Goal: Transaction & Acquisition: Purchase product/service

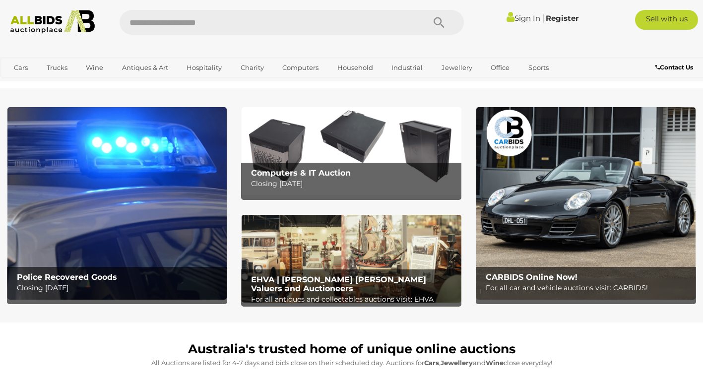
click at [525, 20] on link "Sign In" at bounding box center [524, 17] width 34 height 9
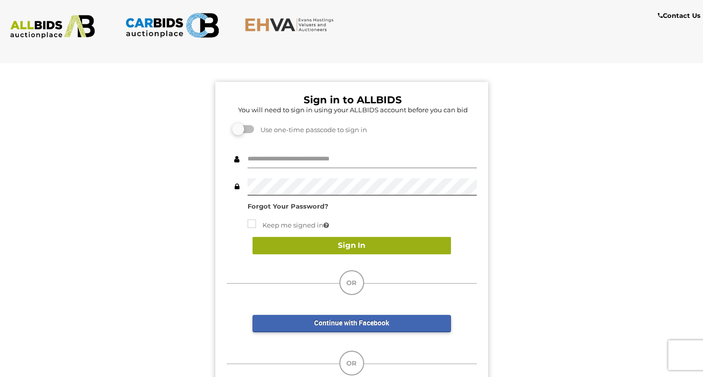
type input "**********"
click at [358, 246] on button "Sign In" at bounding box center [352, 245] width 198 height 17
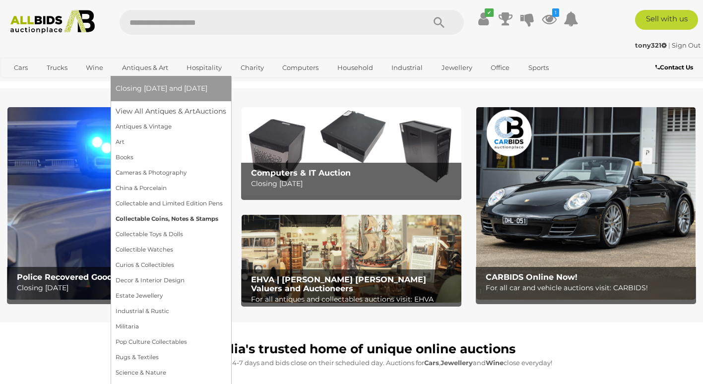
click at [165, 218] on link "Collectable Coins, Notes & Stamps" at bounding box center [171, 218] width 111 height 15
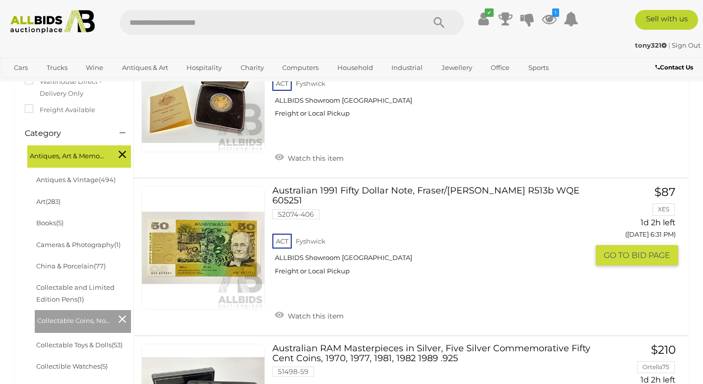
scroll to position [298, 0]
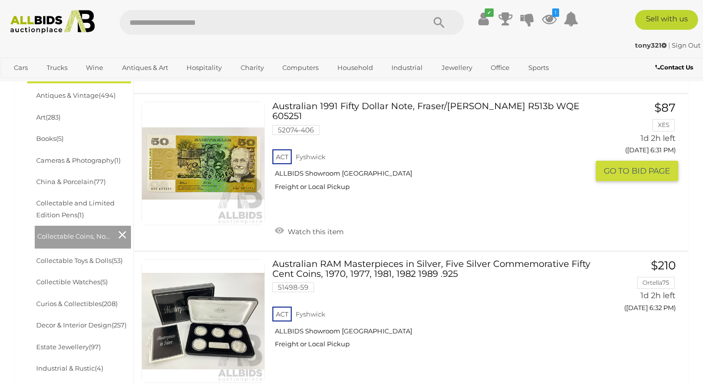
click at [377, 106] on link "Australian 1991 Fifty Dollar Note, Fraser/Cole R513b WQE 605251 52074-406 ACT F…" at bounding box center [434, 150] width 309 height 97
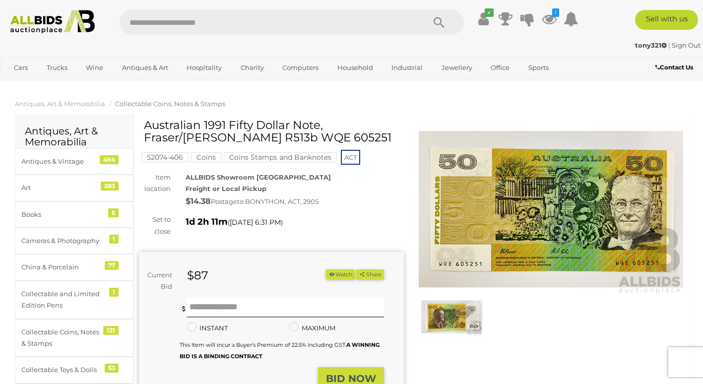
drag, startPoint x: 182, startPoint y: 137, endPoint x: 249, endPoint y: 141, distance: 67.1
click at [249, 141] on h1 "Australian 1991 Fifty Dollar Note, Fraser/[PERSON_NAME] R513b WQE 605251" at bounding box center [273, 131] width 258 height 25
drag, startPoint x: 249, startPoint y: 141, endPoint x: 238, endPoint y: 138, distance: 10.7
copy h1 "WQE 605251"
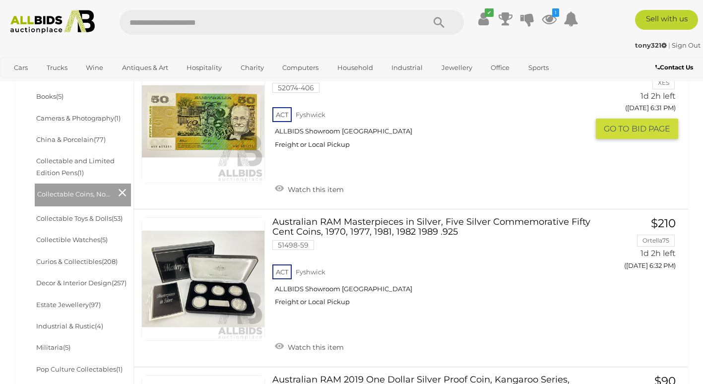
scroll to position [439, 0]
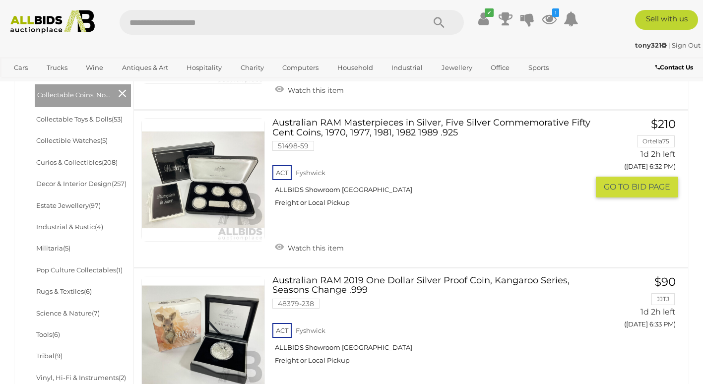
click at [426, 118] on link "Australian RAM Masterpieces in Silver, Five Silver Commemorative Fifty Cent Coi…" at bounding box center [434, 166] width 309 height 97
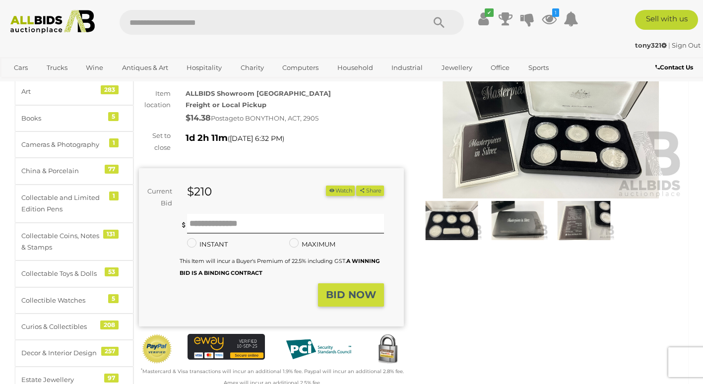
scroll to position [99, 0]
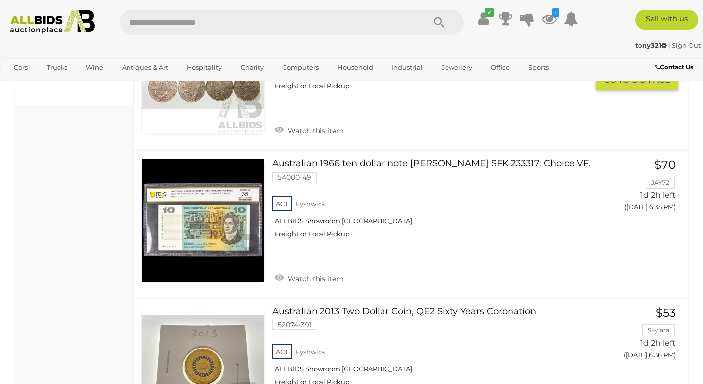
scroll to position [896, 0]
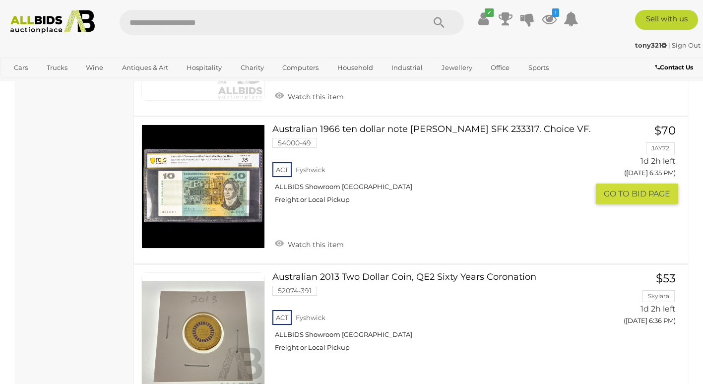
click at [472, 125] on link "Australian 1966 ten dollar note Coombs Randall SFK 233317. Choice VF. 54000-49 …" at bounding box center [434, 168] width 309 height 87
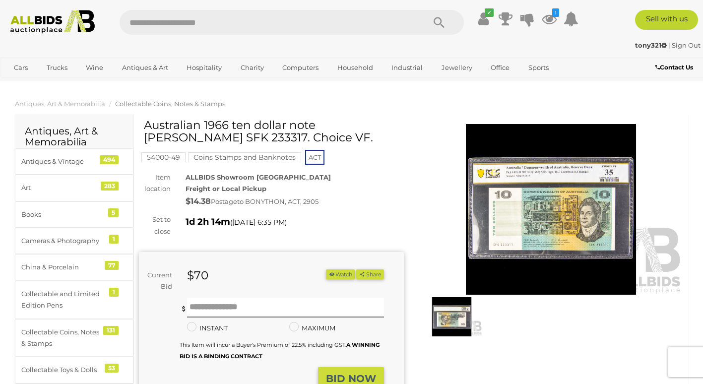
drag, startPoint x: 190, startPoint y: 135, endPoint x: 251, endPoint y: 137, distance: 61.6
click at [251, 137] on h1 "Australian 1966 ten dollar note [PERSON_NAME] SFK 233317. Choice VF." at bounding box center [273, 131] width 258 height 25
drag, startPoint x: 251, startPoint y: 137, endPoint x: 238, endPoint y: 138, distance: 13.5
copy h1 "SFK 233317"
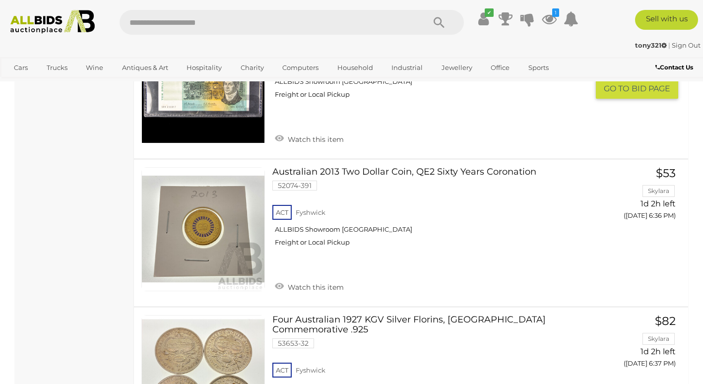
scroll to position [951, 0]
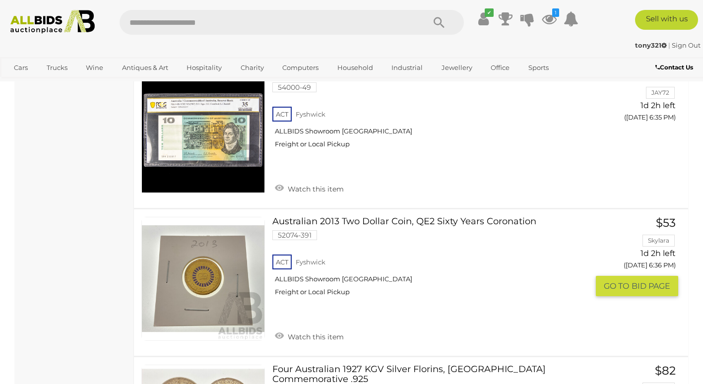
click at [469, 217] on h3 "Australian 2013 Two Dollar Coin, QE2 Sixty Years Coronation" at bounding box center [434, 223] width 324 height 12
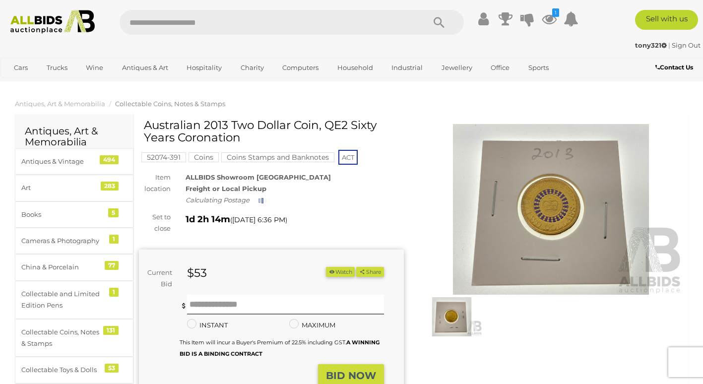
click at [547, 207] on img at bounding box center [551, 209] width 265 height 171
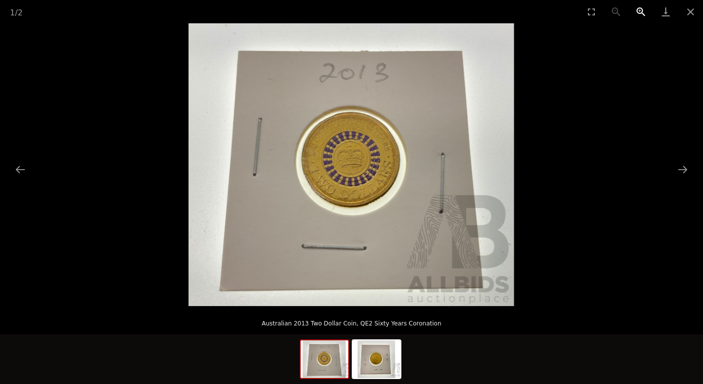
click at [638, 13] on button "Zoom in" at bounding box center [641, 11] width 25 height 23
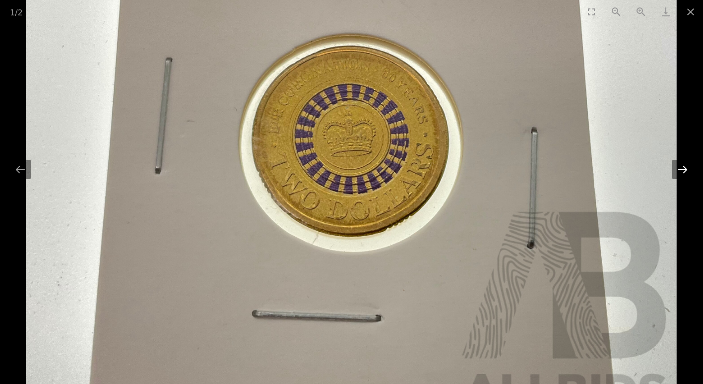
click at [683, 168] on button "Next slide" at bounding box center [682, 169] width 21 height 19
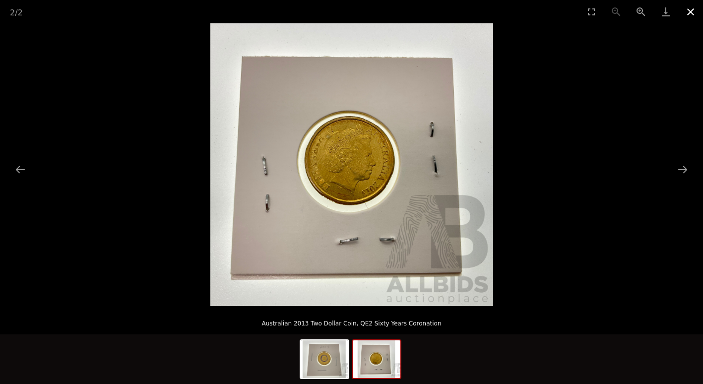
click at [695, 13] on button "Close gallery" at bounding box center [690, 11] width 25 height 23
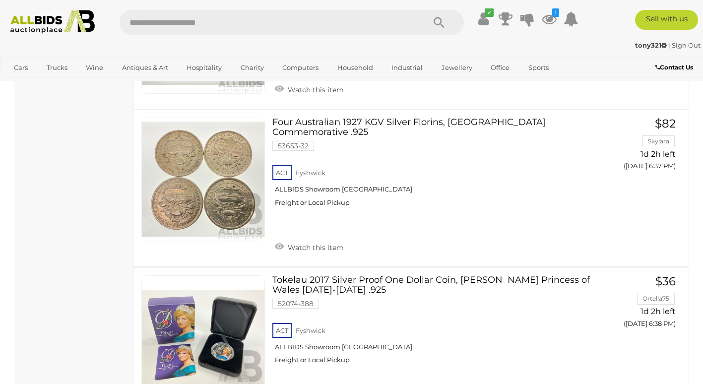
scroll to position [1099, 0]
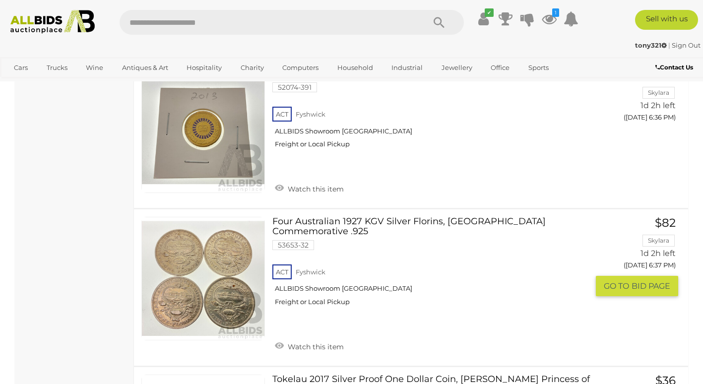
click at [429, 217] on link "Four Australian 1927 KGV Silver Florins, Canberra Commemorative .925 53653-32 A…" at bounding box center [434, 265] width 309 height 97
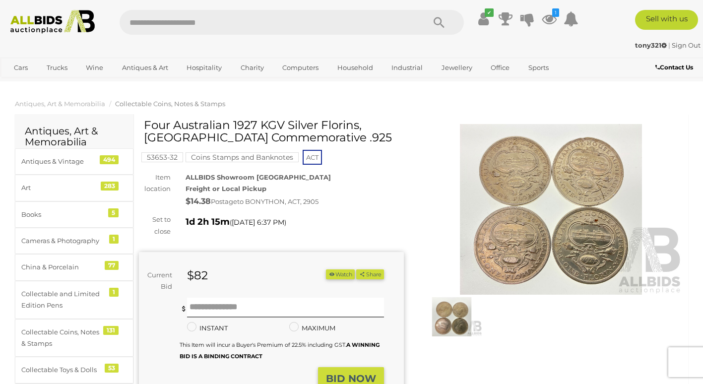
click at [533, 181] on img at bounding box center [551, 209] width 265 height 171
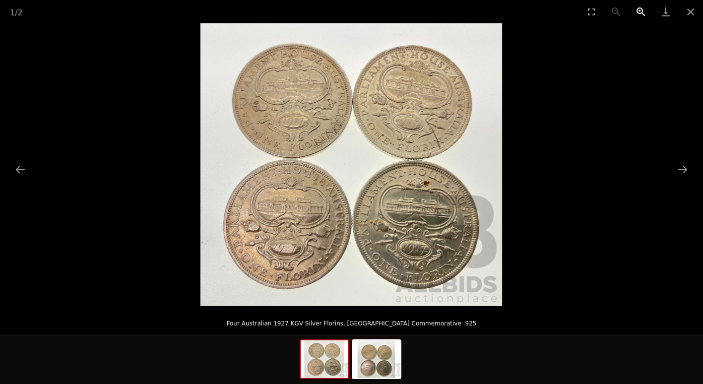
click at [639, 8] on button "Zoom in" at bounding box center [641, 11] width 25 height 23
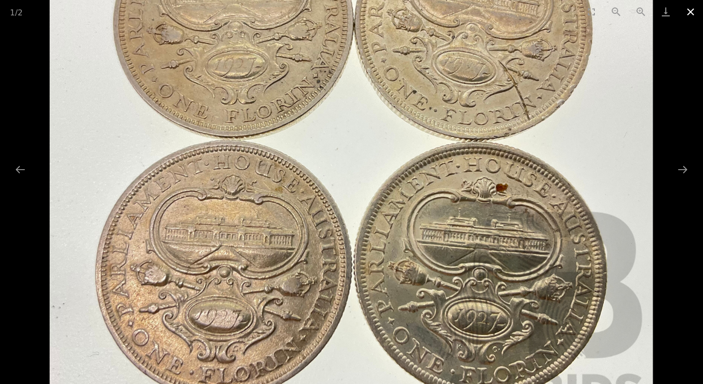
click at [688, 12] on button "Close gallery" at bounding box center [690, 11] width 25 height 23
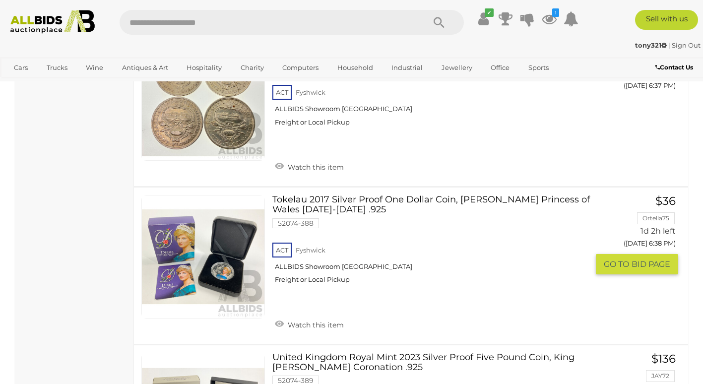
scroll to position [1346, 0]
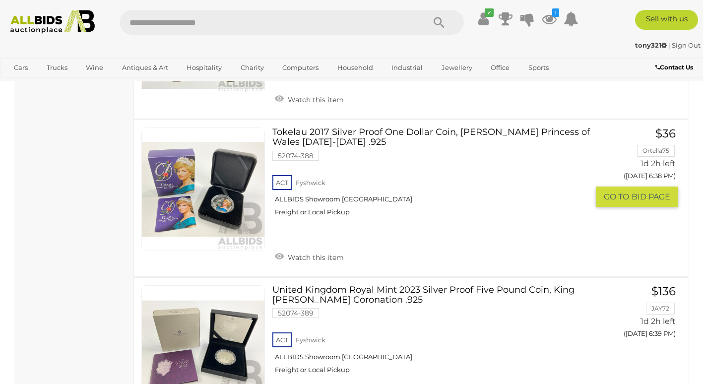
click at [461, 128] on link "Tokelau 2017 Silver Proof One Dollar Coin, Diana Princess of Wales 1961-1997 .9…" at bounding box center [434, 176] width 309 height 97
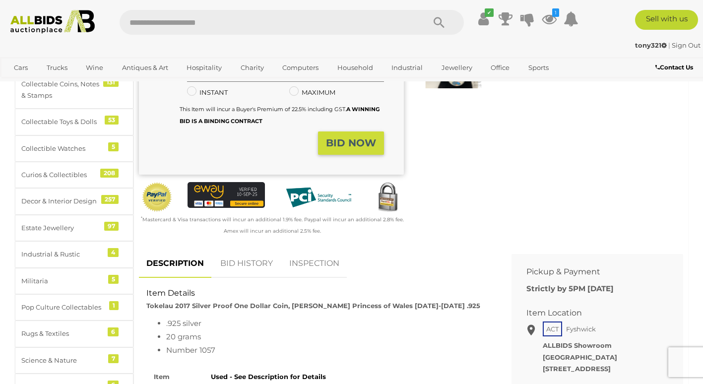
scroll to position [298, 0]
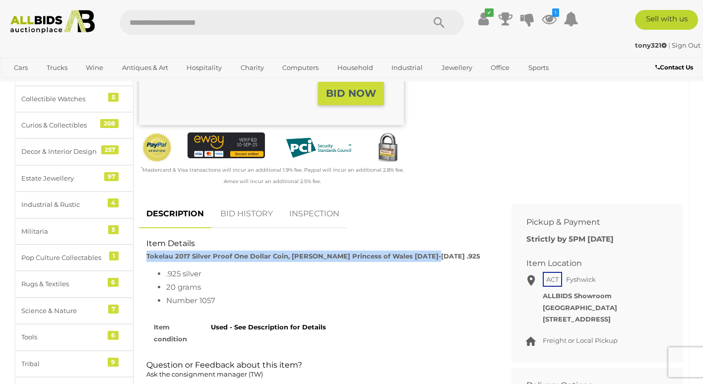
drag, startPoint x: 147, startPoint y: 243, endPoint x: 416, endPoint y: 239, distance: 269.5
click at [416, 239] on div "Item Details Tokelau 2017 Silver Proof One Dollar Coin, [PERSON_NAME] Princess …" at bounding box center [318, 250] width 358 height 24
drag, startPoint x: 416, startPoint y: 239, endPoint x: 387, endPoint y: 247, distance: 30.7
copy strong "Tokelau 2017 Silver Proof One Dollar Coin, [PERSON_NAME] Princess of Wales [DAT…"
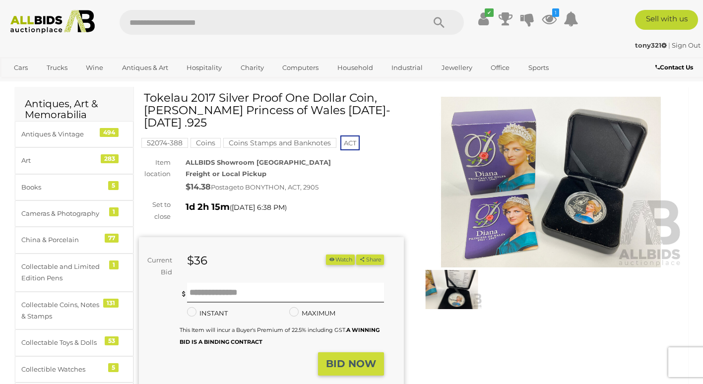
scroll to position [0, 0]
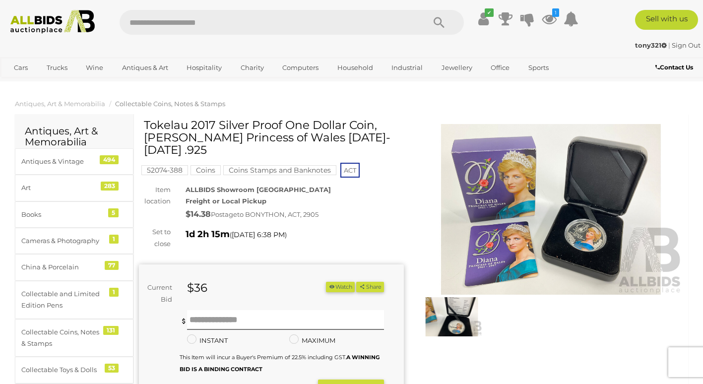
click at [491, 167] on img at bounding box center [551, 209] width 265 height 171
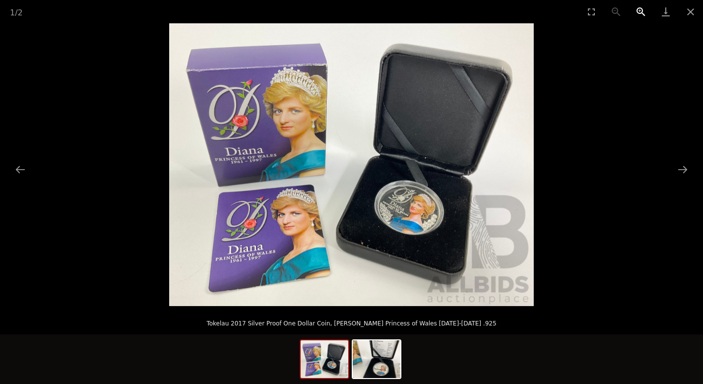
click at [640, 6] on button "Zoom in" at bounding box center [641, 11] width 25 height 23
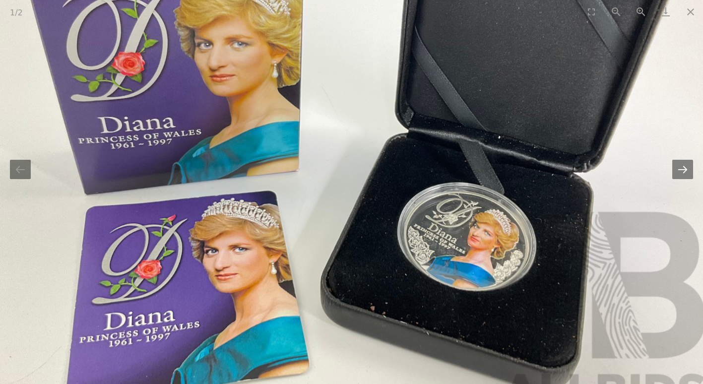
click at [682, 172] on button "Next slide" at bounding box center [682, 169] width 21 height 19
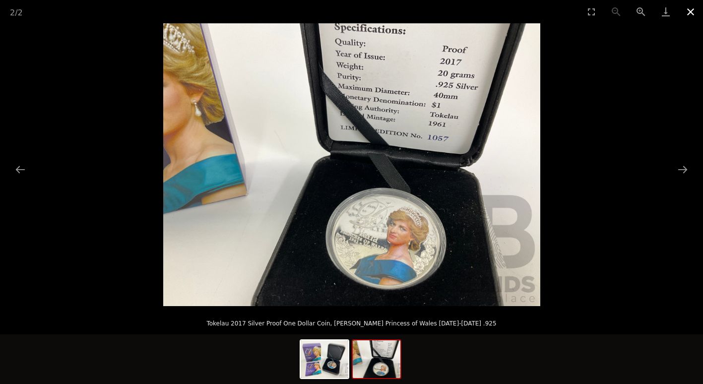
click at [691, 11] on button "Close gallery" at bounding box center [690, 11] width 25 height 23
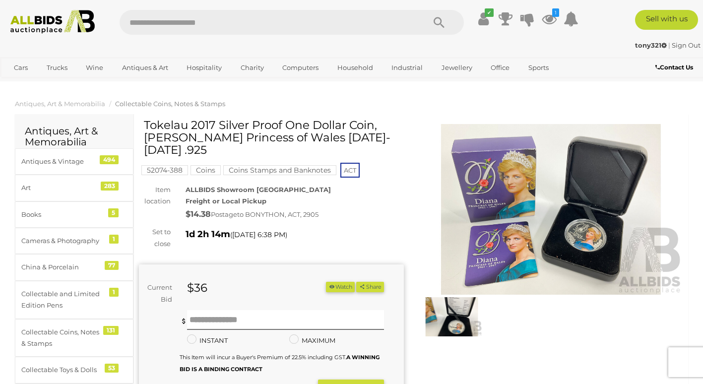
click at [340, 282] on button "Watch" at bounding box center [340, 287] width 29 height 10
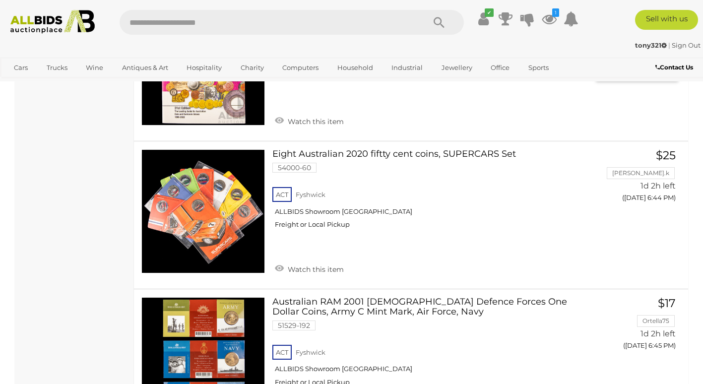
scroll to position [2090, 0]
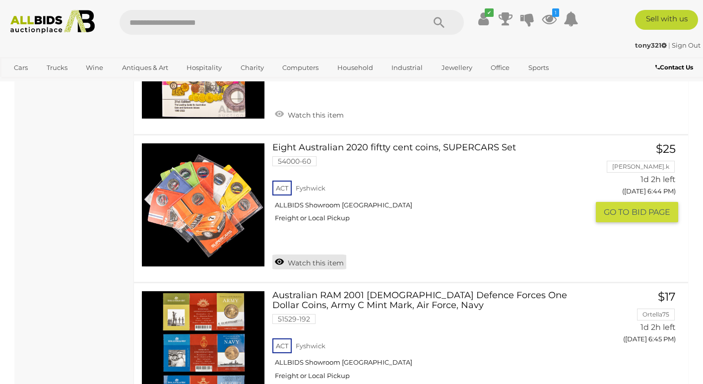
click at [277, 255] on link "Watch this item" at bounding box center [309, 262] width 74 height 15
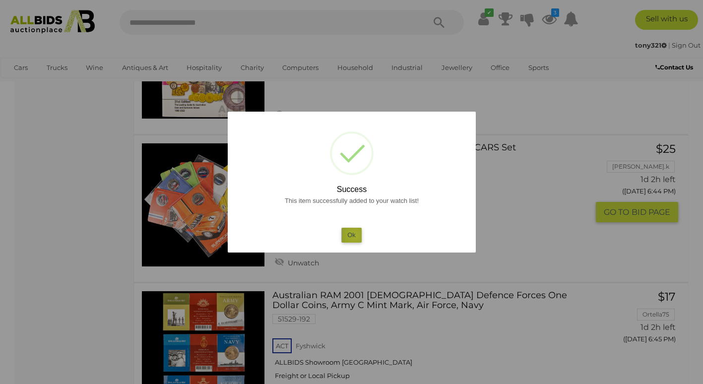
drag, startPoint x: 354, startPoint y: 235, endPoint x: 355, endPoint y: 230, distance: 5.5
click at [354, 234] on button "Ok" at bounding box center [351, 235] width 20 height 14
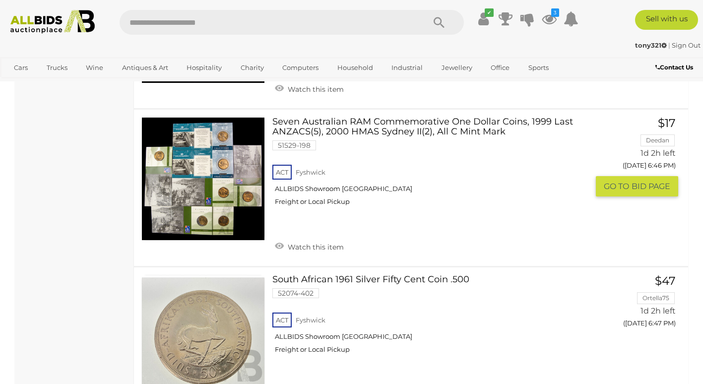
scroll to position [2387, 0]
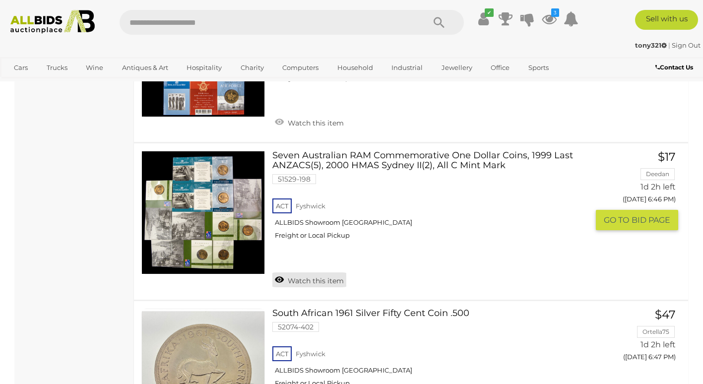
click at [281, 272] on link "Watch this item" at bounding box center [309, 279] width 74 height 15
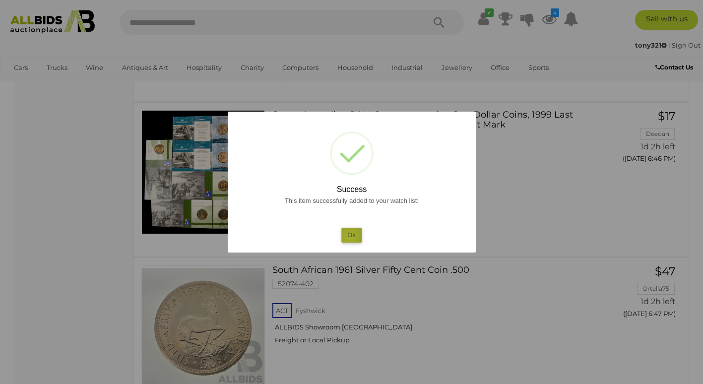
click at [350, 236] on button "Ok" at bounding box center [351, 235] width 20 height 14
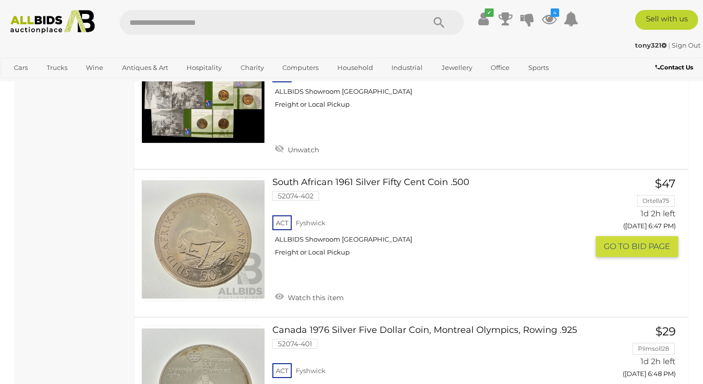
scroll to position [2536, 0]
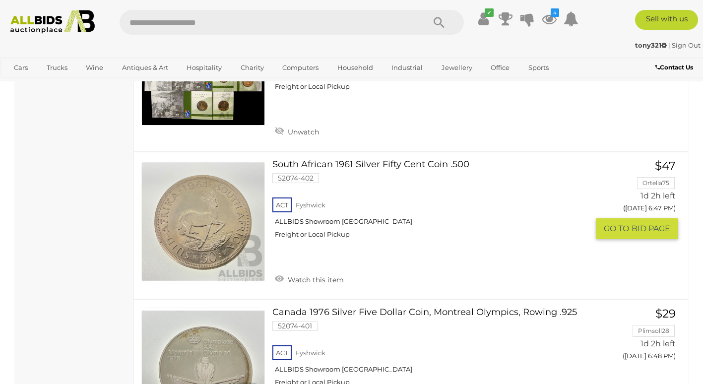
click at [295, 160] on link "South African 1961 Silver Fifty Cent Coin .500 52074-402 ACT Fyshwick Freight o…" at bounding box center [434, 203] width 309 height 87
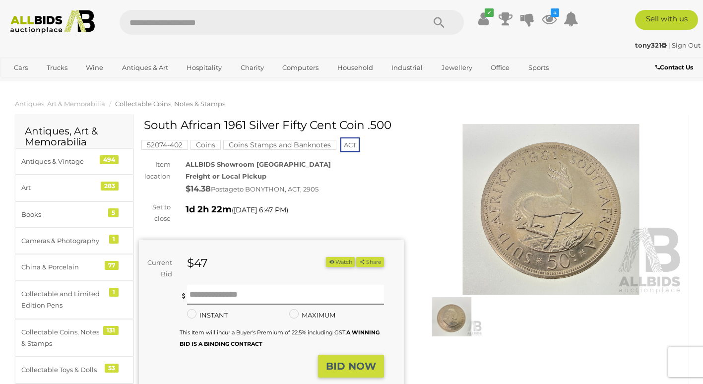
drag, startPoint x: 144, startPoint y: 123, endPoint x: 393, endPoint y: 120, distance: 249.1
click at [393, 120] on h1 "South African 1961 Silver Fifty Cent Coin .500" at bounding box center [273, 125] width 258 height 12
drag, startPoint x: 393, startPoint y: 120, endPoint x: 389, endPoint y: 126, distance: 7.4
copy h1 "South African 1961 Silver Fifty Cent Coin .500"
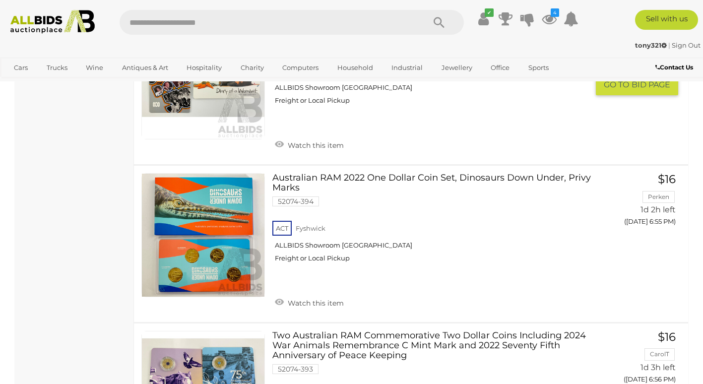
scroll to position [3758, 0]
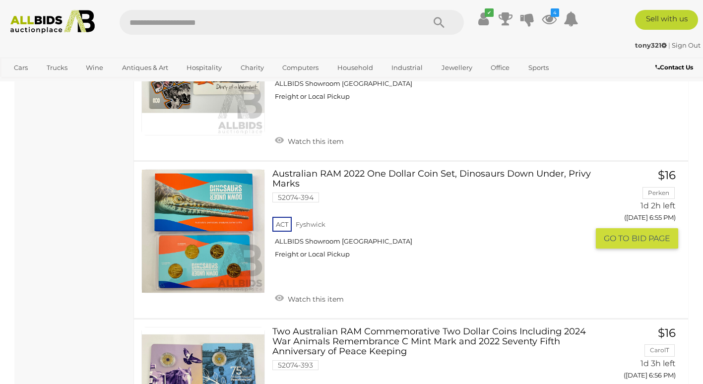
click at [280, 291] on link "Watch this item" at bounding box center [309, 298] width 74 height 15
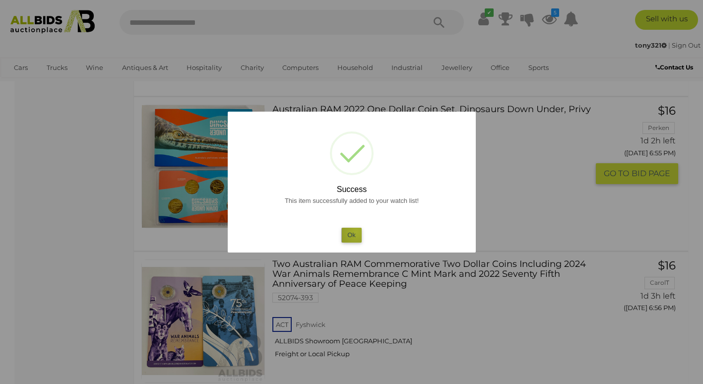
click at [354, 232] on button "Ok" at bounding box center [351, 235] width 20 height 14
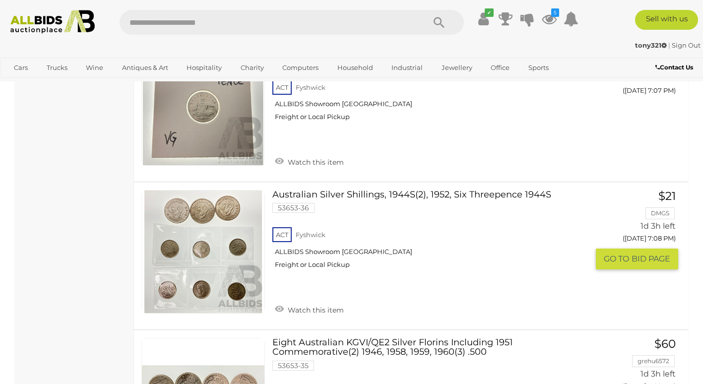
scroll to position [5346, 0]
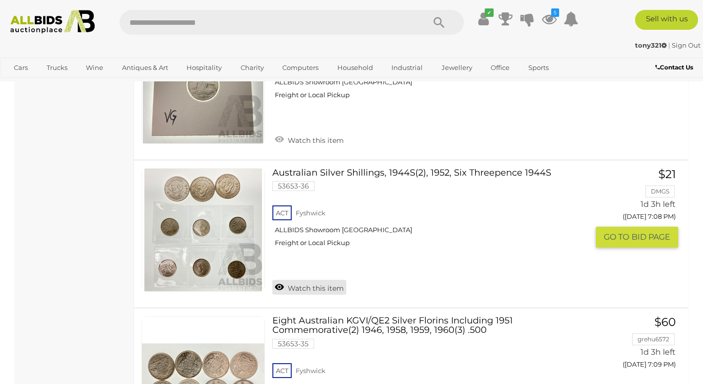
click at [277, 280] on link "Watch this item" at bounding box center [309, 287] width 74 height 15
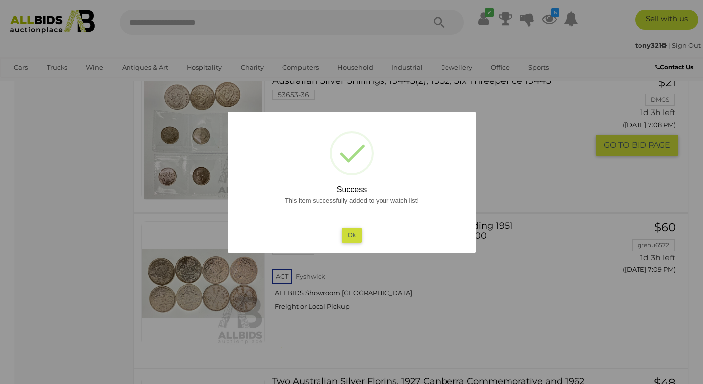
click at [348, 239] on button "Ok" at bounding box center [351, 235] width 20 height 14
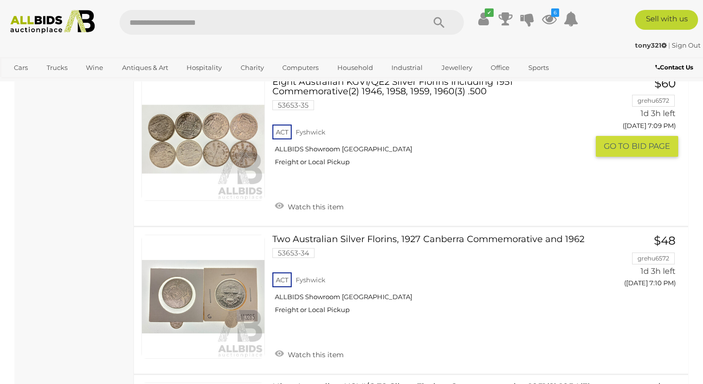
scroll to position [5644, 0]
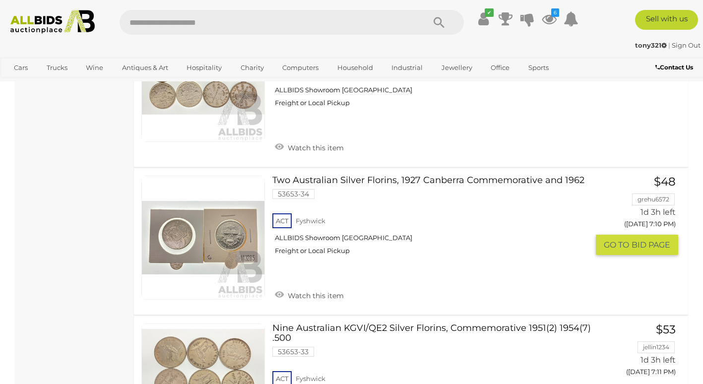
click at [462, 176] on link "Two Australian Silver Florins, 1927 Canberra Commemorative and 1962 53653-34 AC…" at bounding box center [434, 219] width 309 height 87
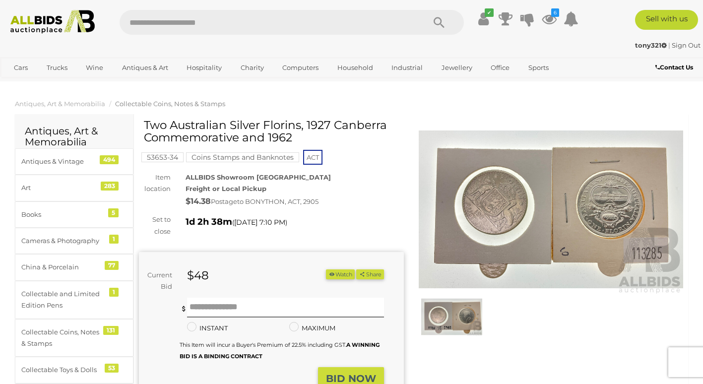
click at [586, 193] on img at bounding box center [551, 209] width 265 height 171
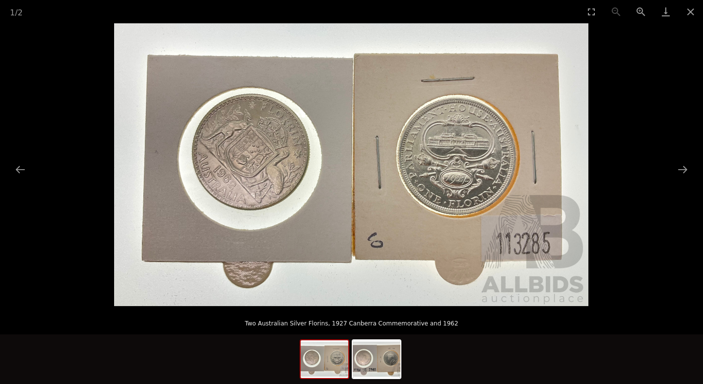
click at [460, 164] on img at bounding box center [351, 164] width 474 height 283
click at [638, 9] on button "Zoom in" at bounding box center [641, 11] width 25 height 23
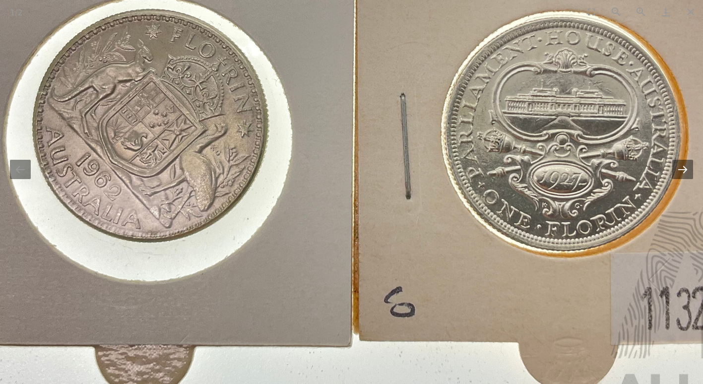
click at [674, 172] on button "Next slide" at bounding box center [682, 169] width 21 height 19
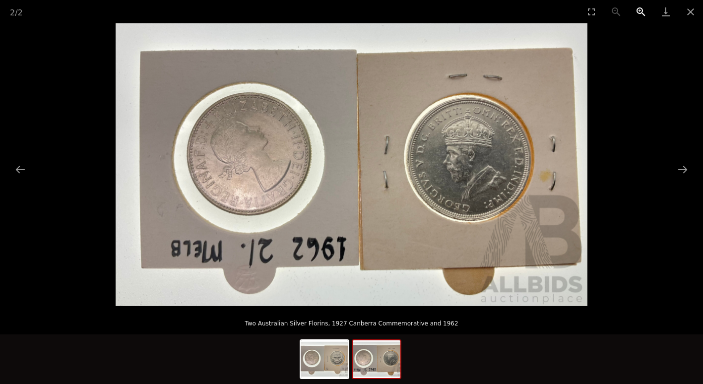
click at [641, 9] on button "Zoom in" at bounding box center [641, 11] width 25 height 23
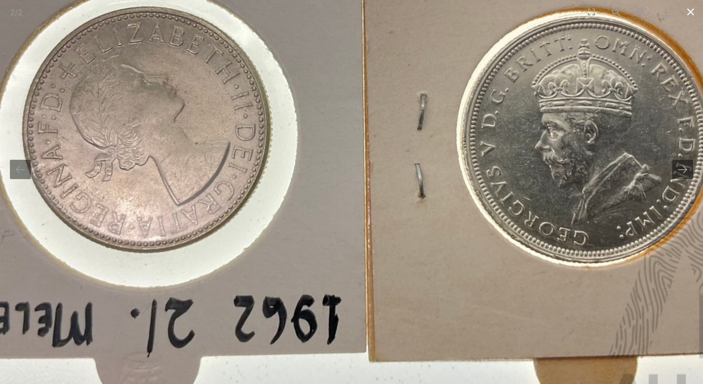
click at [687, 15] on button "Close gallery" at bounding box center [690, 11] width 25 height 23
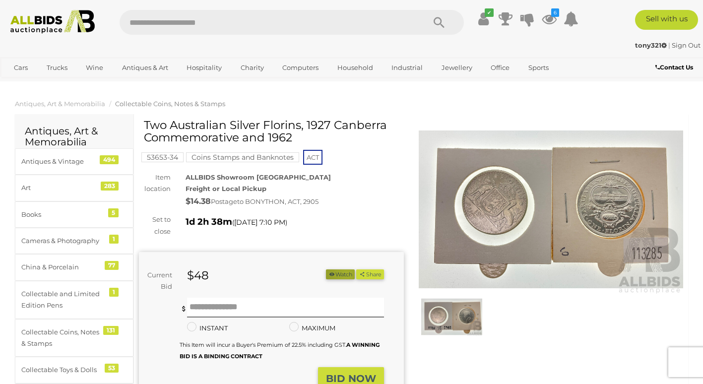
click at [342, 274] on button "Watch" at bounding box center [340, 274] width 29 height 10
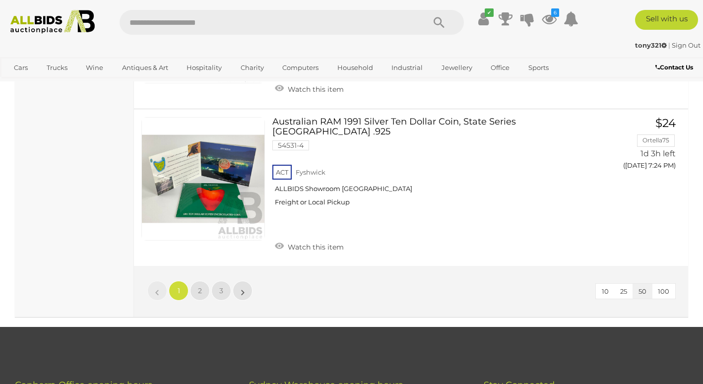
scroll to position [7717, 0]
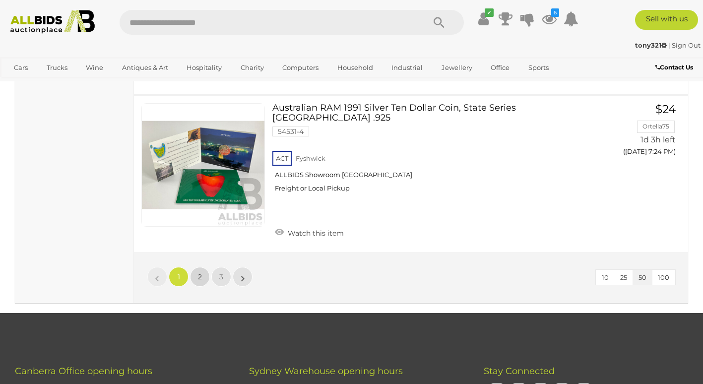
click at [197, 267] on link "2" at bounding box center [200, 277] width 20 height 20
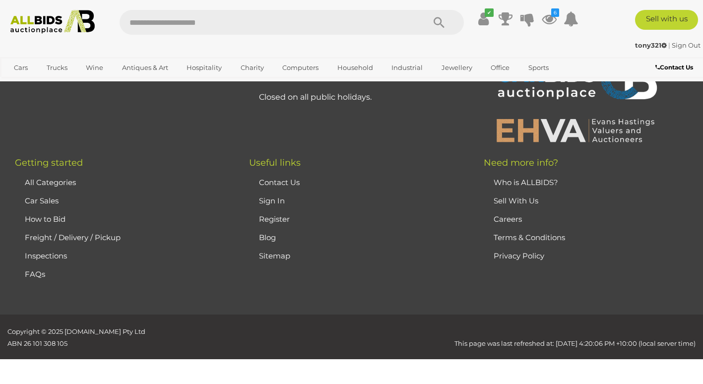
scroll to position [133, 0]
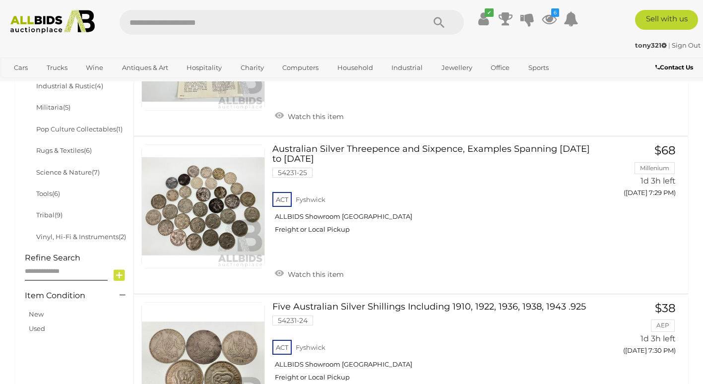
scroll to position [580, 0]
click at [466, 144] on link "Australian Silver Threepence and Sixpence, Examples Spanning 1919 to 1963 54231…" at bounding box center [434, 192] width 309 height 97
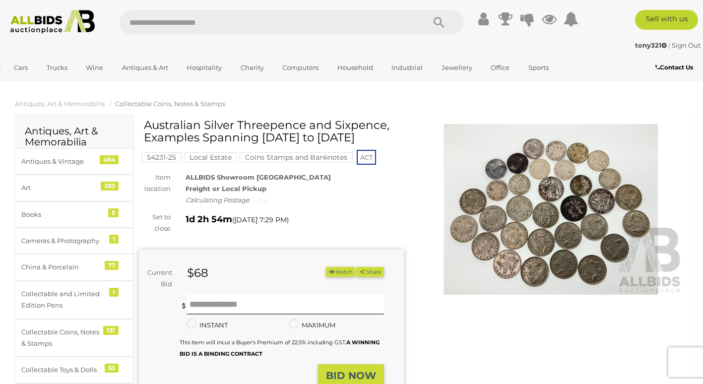
click at [537, 176] on img at bounding box center [551, 209] width 265 height 171
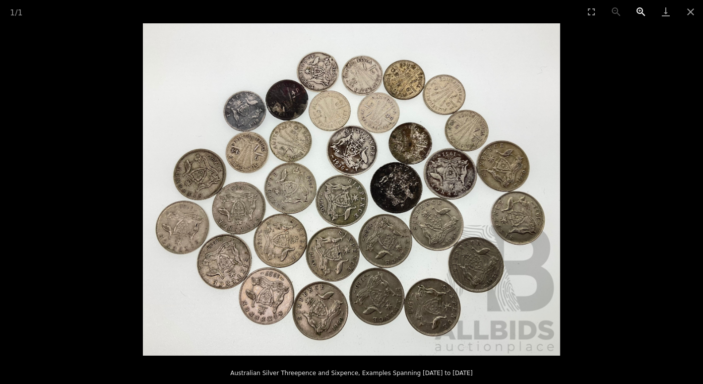
click at [644, 10] on button "Zoom in" at bounding box center [641, 11] width 25 height 23
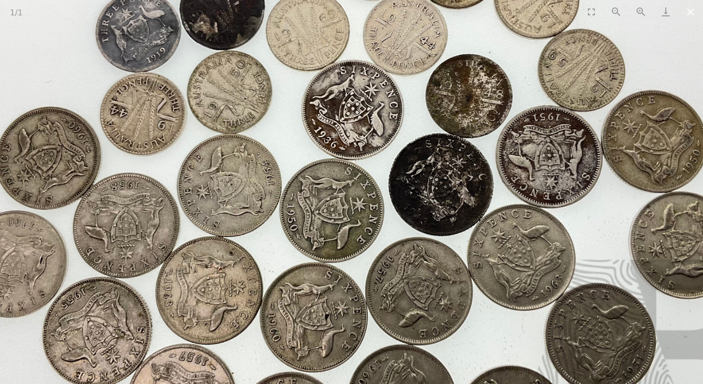
click at [695, 11] on button "Close gallery" at bounding box center [690, 11] width 25 height 23
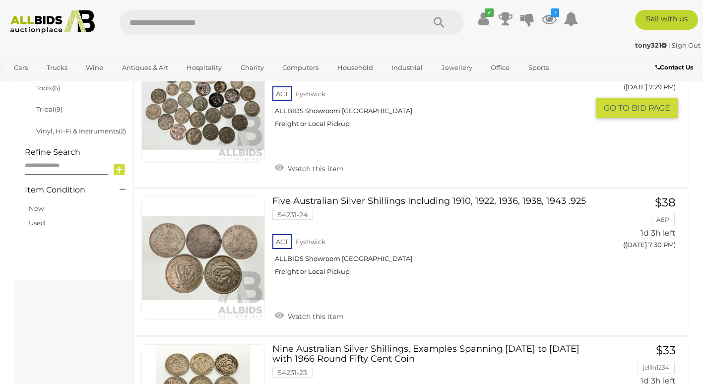
scroll to position [705, 0]
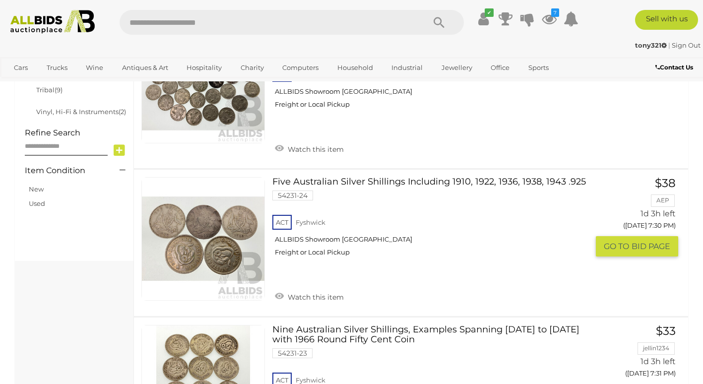
click at [467, 177] on link "Five Australian Silver Shillings Including 1910, 1922, 1936, 1938, 1943 .925 54…" at bounding box center [434, 220] width 309 height 87
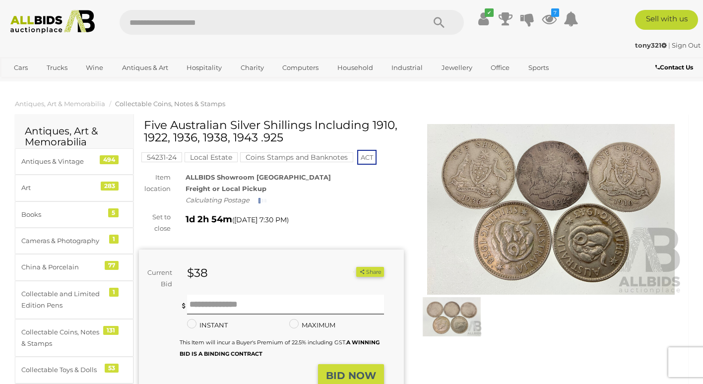
click at [541, 186] on img at bounding box center [551, 209] width 265 height 171
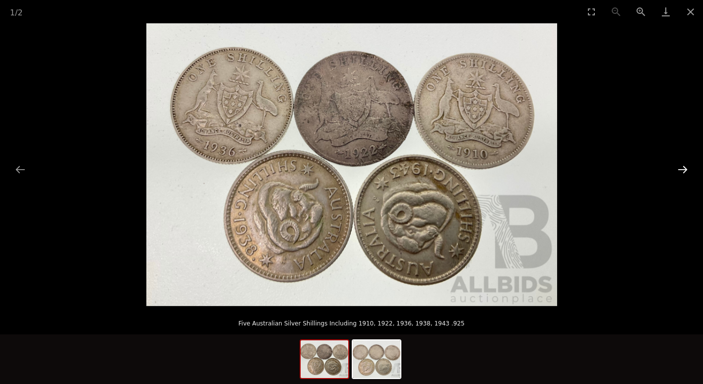
click at [679, 167] on button "Next slide" at bounding box center [682, 169] width 21 height 19
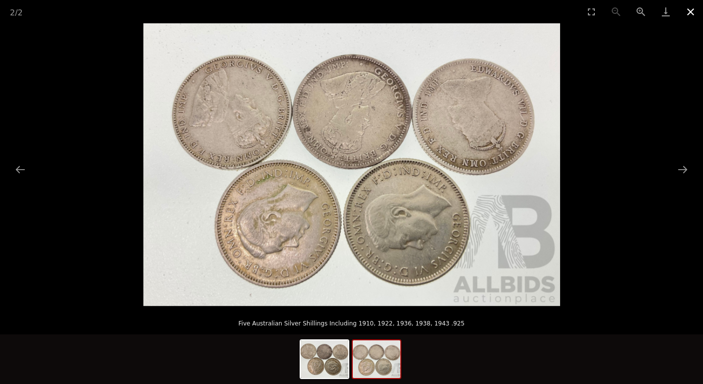
click at [691, 12] on button "Close gallery" at bounding box center [690, 11] width 25 height 23
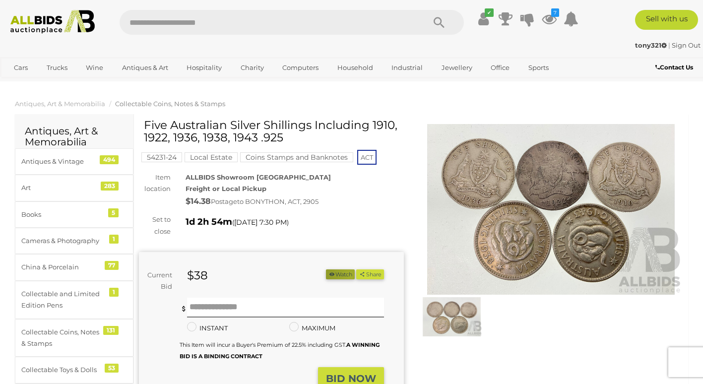
click at [347, 275] on button "Watch" at bounding box center [340, 274] width 29 height 10
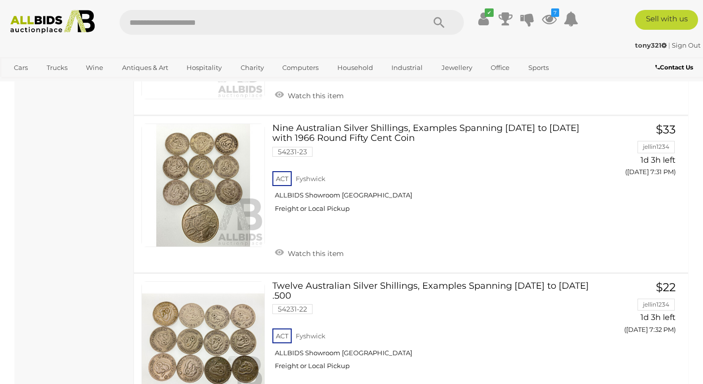
scroll to position [813, 0]
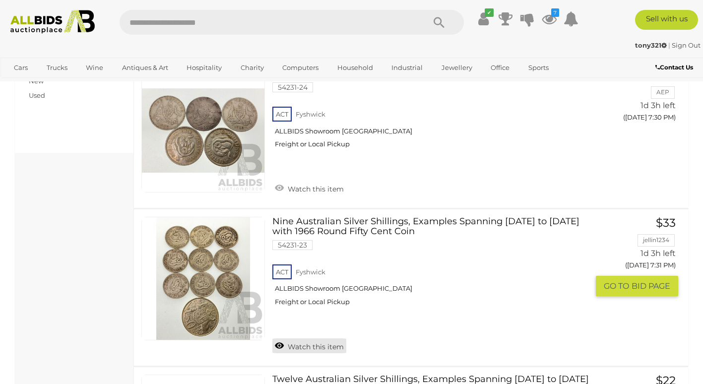
click at [282, 338] on link "Watch this item" at bounding box center [309, 345] width 74 height 15
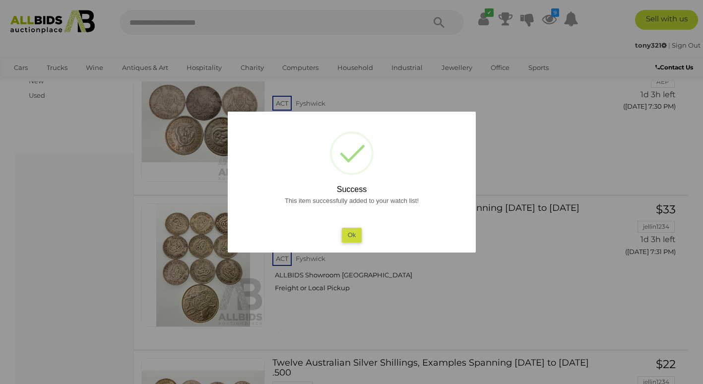
click at [351, 235] on button "Ok" at bounding box center [351, 235] width 20 height 14
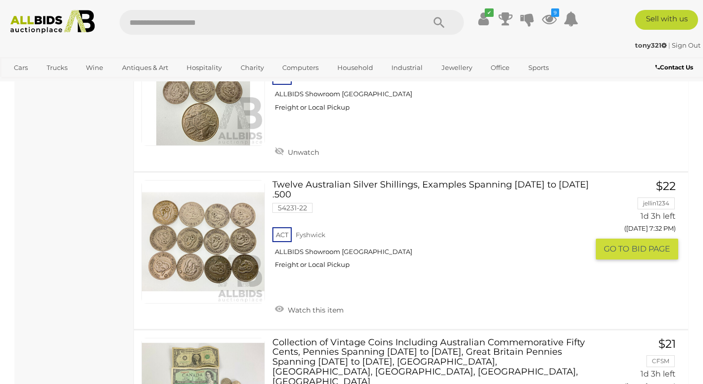
scroll to position [1012, 0]
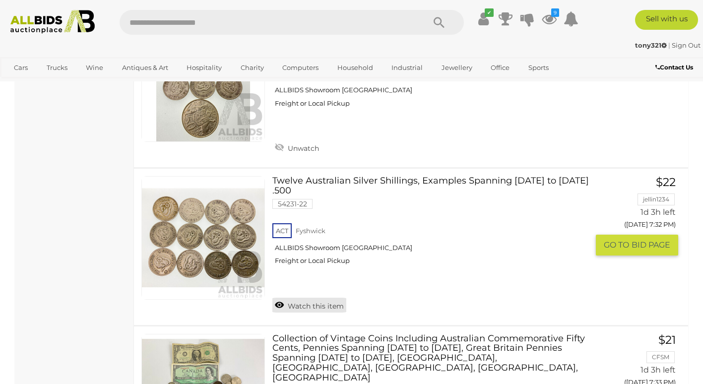
click at [276, 298] on link "Watch this item" at bounding box center [309, 305] width 74 height 15
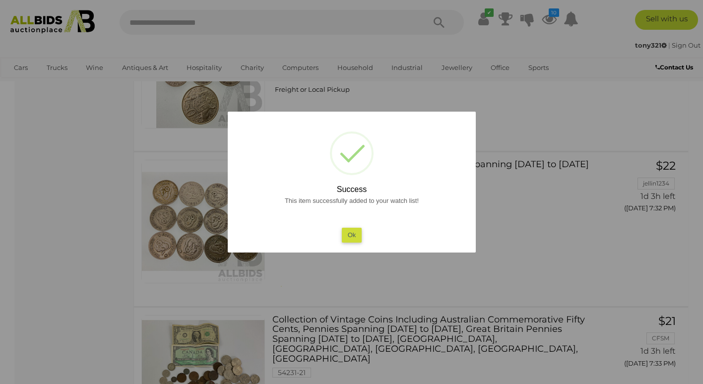
click at [362, 235] on div "This item successfully added to your watch list! Ok" at bounding box center [352, 219] width 228 height 48
click at [344, 237] on button "Ok" at bounding box center [351, 235] width 20 height 14
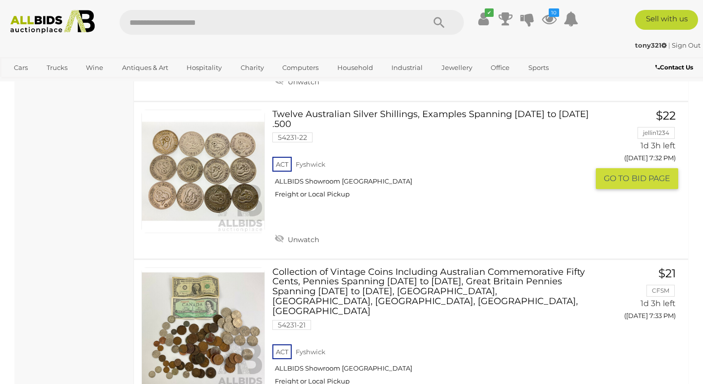
scroll to position [1161, 0]
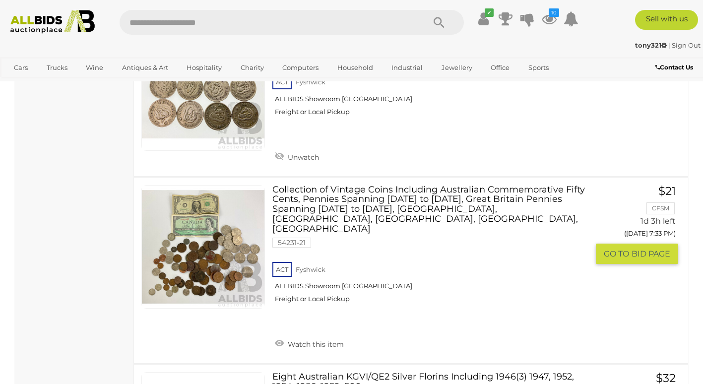
click at [456, 185] on link "Collection of Vintage Coins Including Australian Commemorative Fifty Cents, Pen…" at bounding box center [434, 248] width 309 height 126
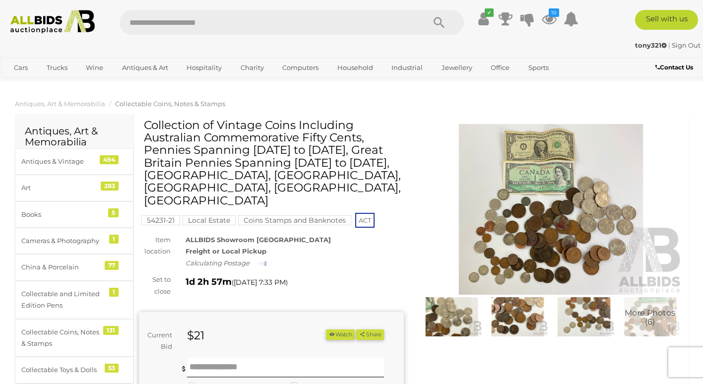
click at [569, 210] on img at bounding box center [551, 209] width 265 height 171
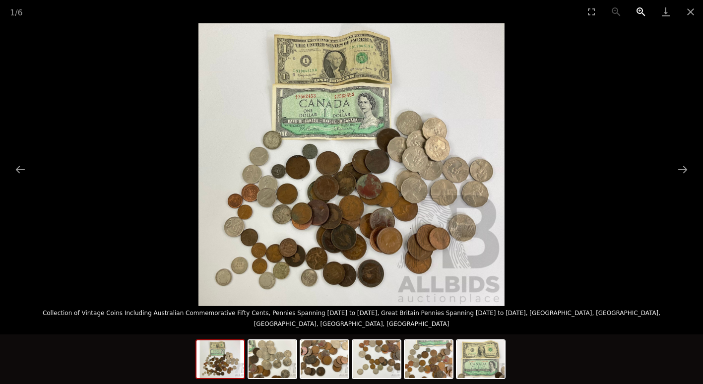
click at [639, 12] on button "Zoom in" at bounding box center [641, 11] width 25 height 23
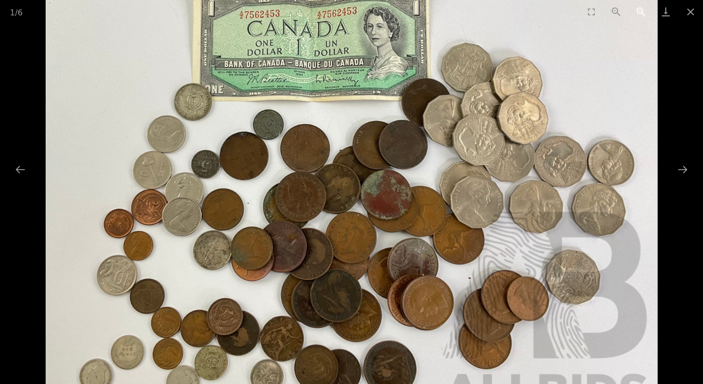
click at [639, 12] on button "Zoom in" at bounding box center [641, 11] width 25 height 23
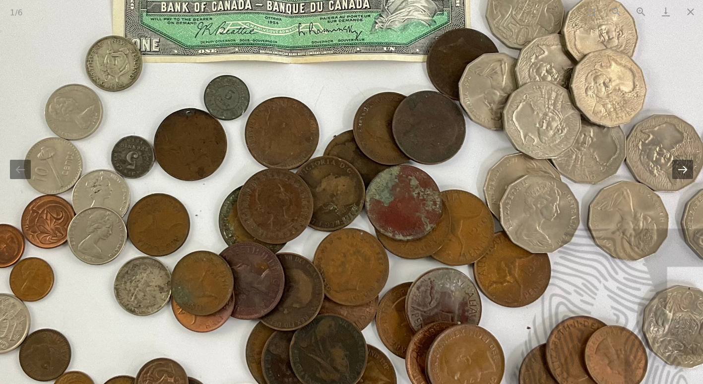
click at [676, 176] on button "Next slide" at bounding box center [682, 169] width 21 height 19
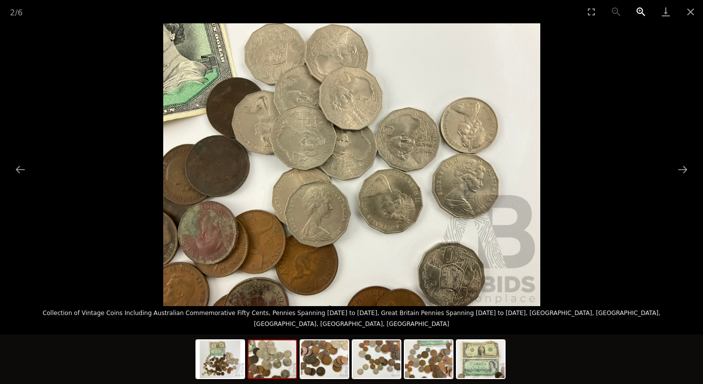
click at [641, 11] on button "Zoom in" at bounding box center [641, 11] width 25 height 23
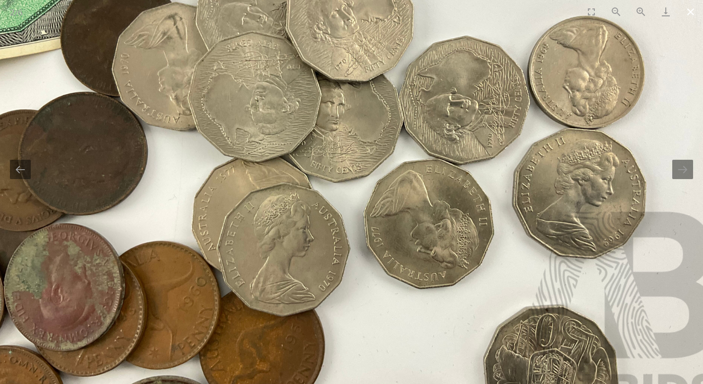
click at [693, 12] on button "Close gallery" at bounding box center [690, 11] width 25 height 23
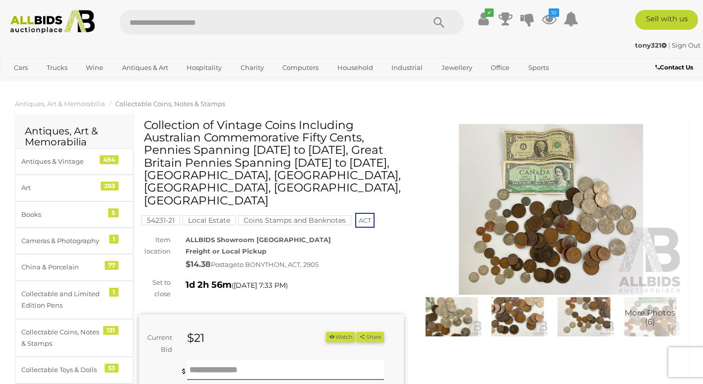
click at [510, 315] on img at bounding box center [517, 317] width 61 height 40
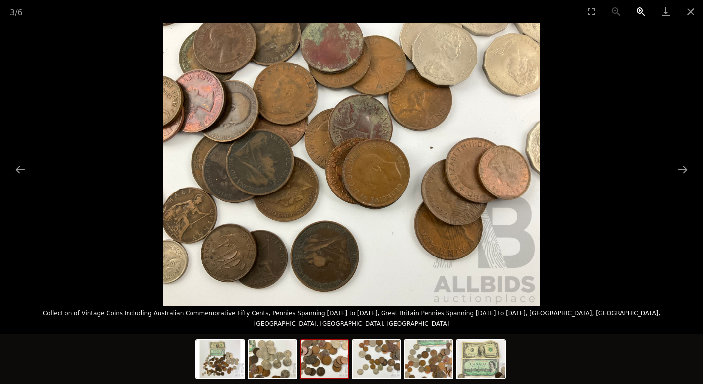
click at [642, 10] on button "Zoom in" at bounding box center [641, 11] width 25 height 23
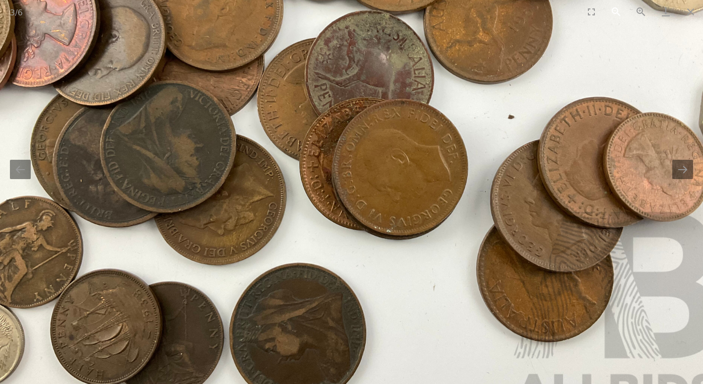
click at [616, 14] on button "Zoom out" at bounding box center [616, 11] width 25 height 23
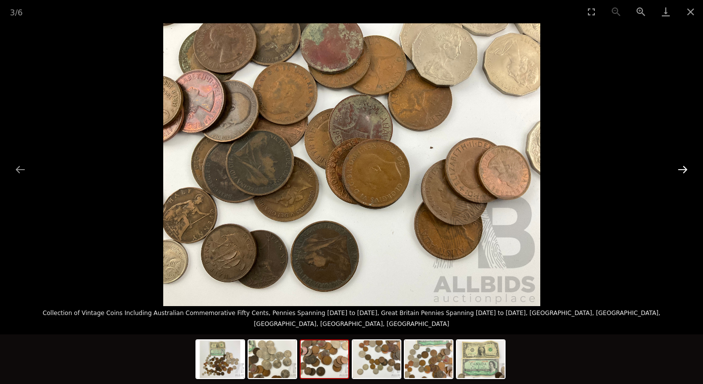
click at [684, 169] on button "Next slide" at bounding box center [682, 169] width 21 height 19
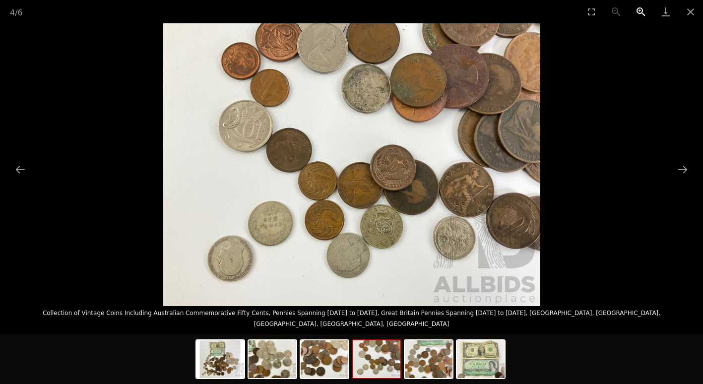
click at [641, 10] on button "Zoom in" at bounding box center [641, 11] width 25 height 23
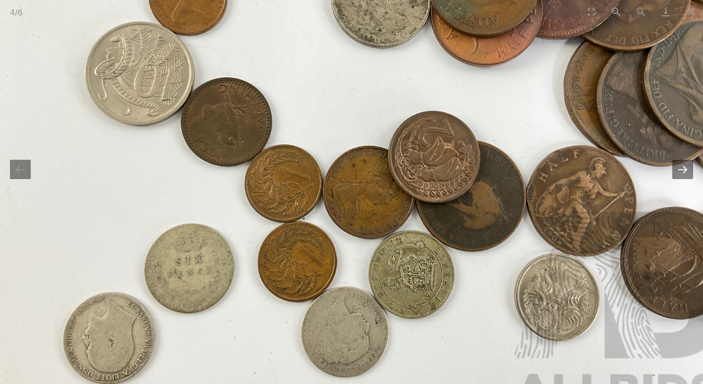
click at [681, 168] on button "Next slide" at bounding box center [682, 169] width 21 height 19
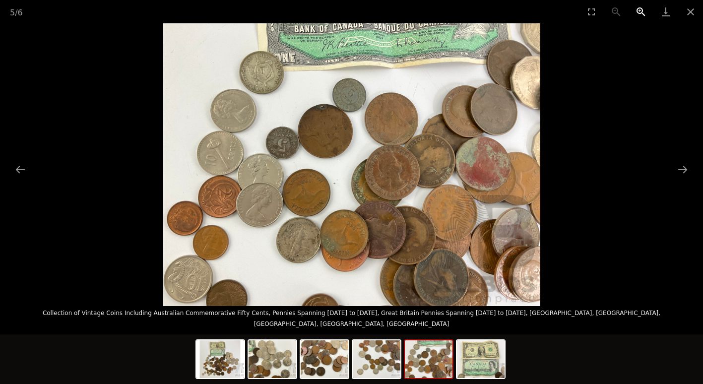
click at [643, 11] on button "Zoom in" at bounding box center [641, 11] width 25 height 23
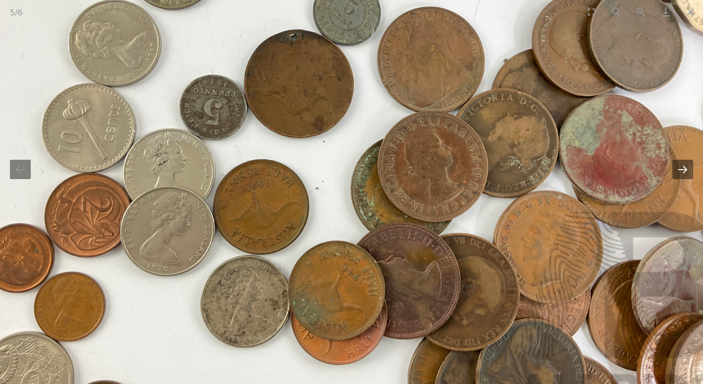
click at [685, 174] on button "Next slide" at bounding box center [682, 169] width 21 height 19
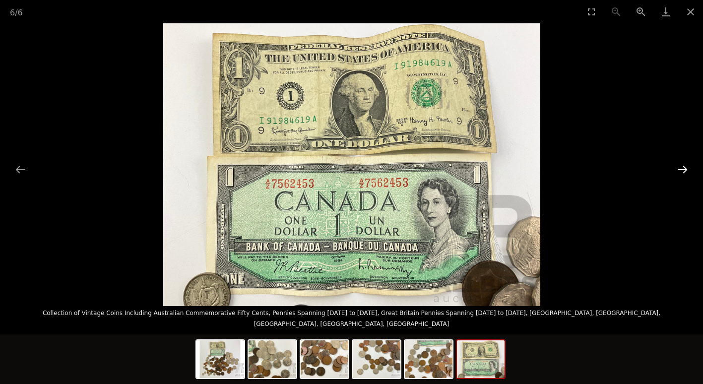
click at [686, 168] on button "Next slide" at bounding box center [682, 169] width 21 height 19
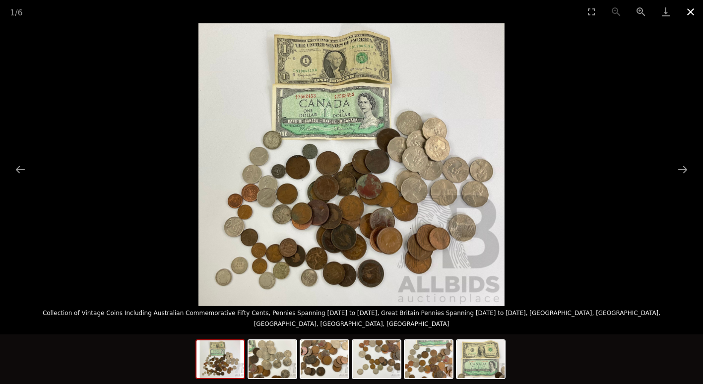
click at [691, 11] on button "Close gallery" at bounding box center [690, 11] width 25 height 23
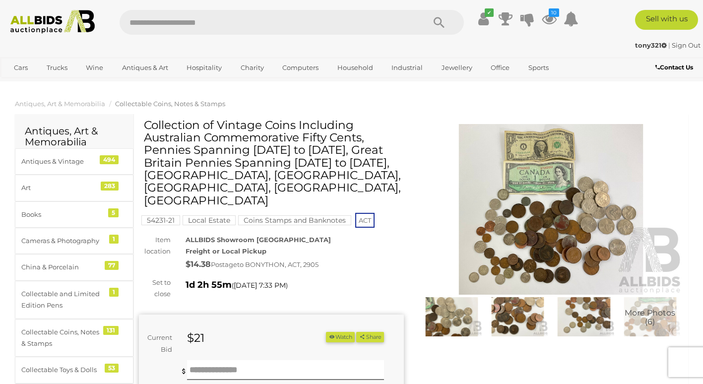
drag, startPoint x: 339, startPoint y: 313, endPoint x: 337, endPoint y: 308, distance: 5.3
click at [339, 332] on button "Watch" at bounding box center [340, 337] width 29 height 10
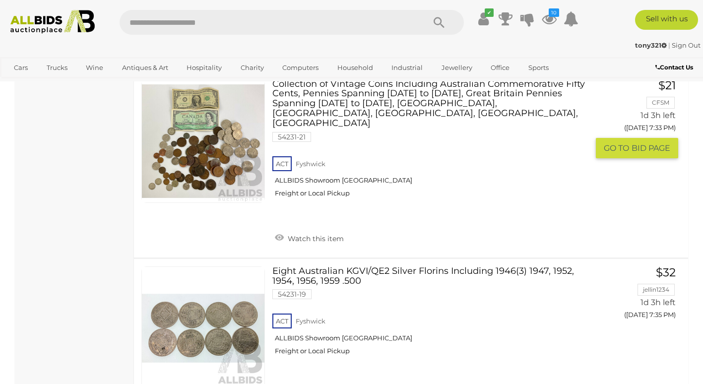
scroll to position [1316, 0]
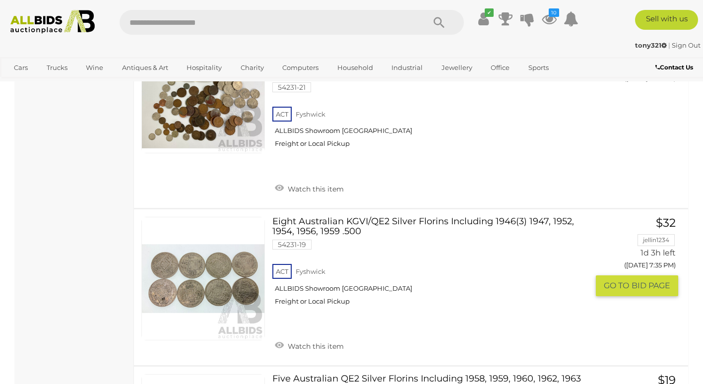
click at [277, 338] on link "Watch this item" at bounding box center [309, 345] width 74 height 15
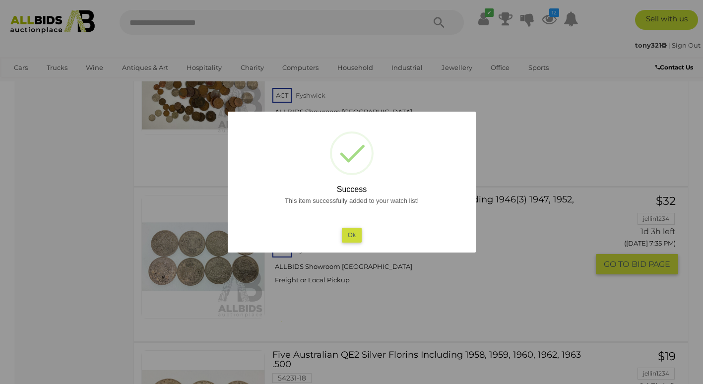
drag, startPoint x: 350, startPoint y: 230, endPoint x: 358, endPoint y: 231, distance: 8.5
click at [350, 230] on button "Ok" at bounding box center [351, 235] width 20 height 14
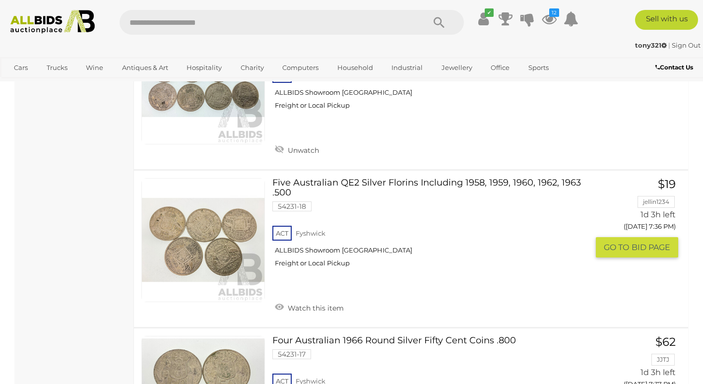
scroll to position [1515, 0]
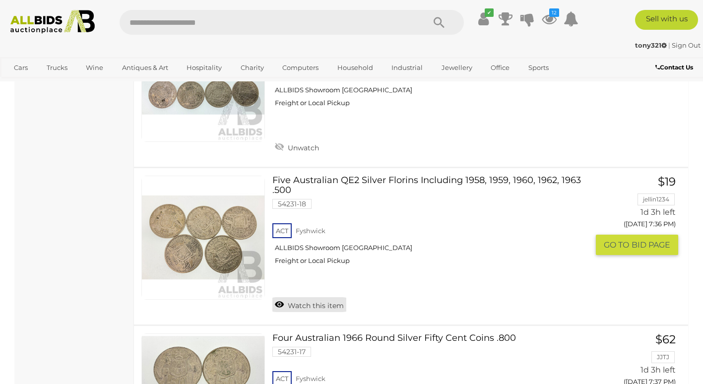
click at [282, 297] on link "Watch this item" at bounding box center [309, 304] width 74 height 15
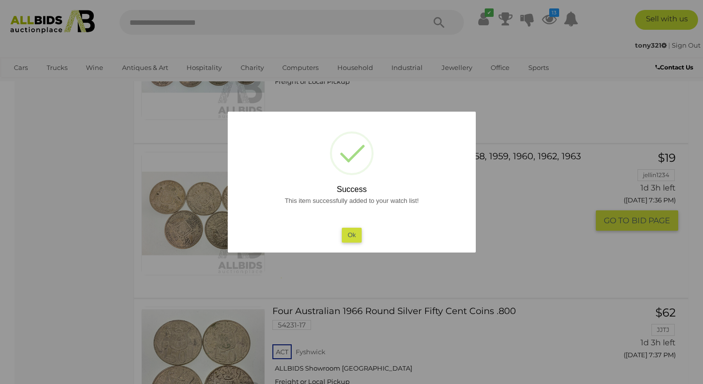
click at [355, 237] on button "Ok" at bounding box center [351, 235] width 20 height 14
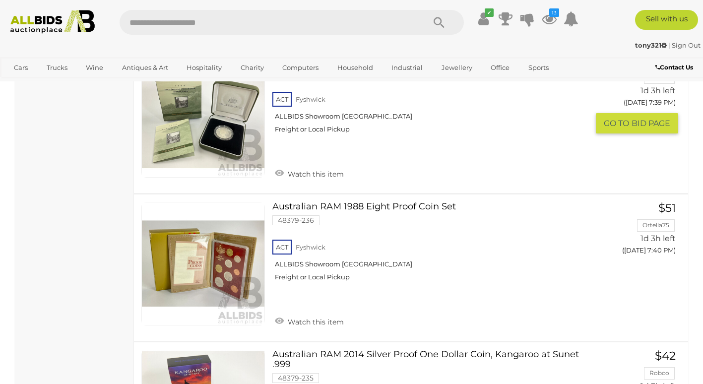
scroll to position [1961, 0]
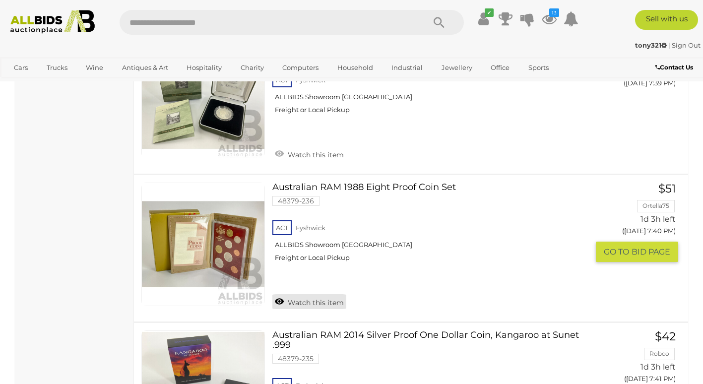
click at [277, 294] on link "Watch this item" at bounding box center [309, 301] width 74 height 15
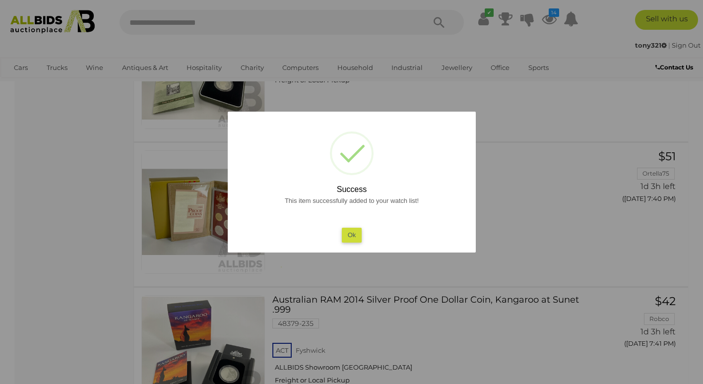
click at [358, 238] on button "Ok" at bounding box center [351, 235] width 20 height 14
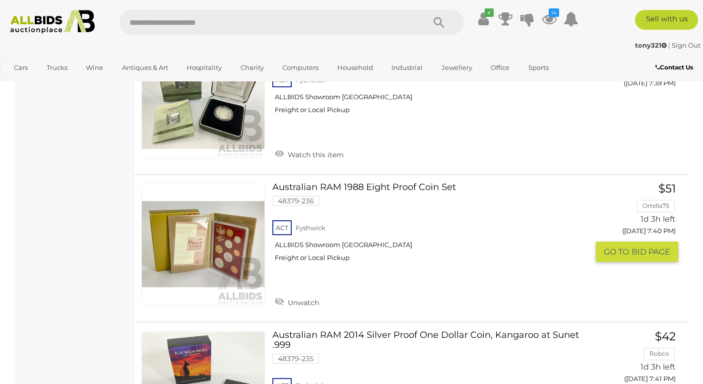
click at [367, 183] on link "Australian RAM 1988 Eight Proof Coin Set 48379-236 ACT Fyshwick ALLBIDS Showroo…" at bounding box center [434, 226] width 309 height 87
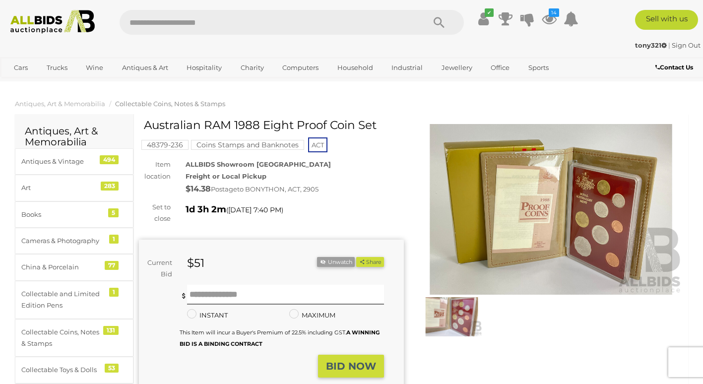
drag, startPoint x: 205, startPoint y: 123, endPoint x: 384, endPoint y: 121, distance: 178.7
click at [384, 121] on h1 "Australian RAM 1988 Eight Proof Coin Set" at bounding box center [273, 125] width 258 height 12
drag, startPoint x: 384, startPoint y: 121, endPoint x: 373, endPoint y: 125, distance: 11.6
copy h1 "RAM 1988 Eight Proof Coin Set"
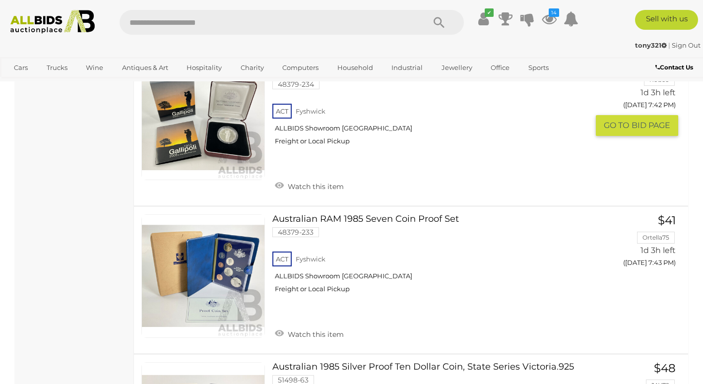
scroll to position [2442, 0]
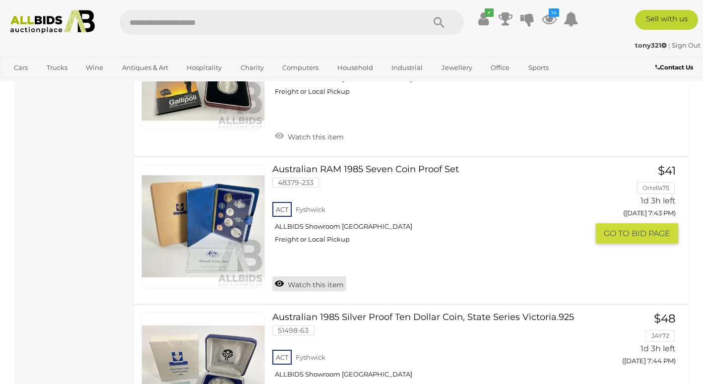
click at [280, 276] on link "Watch this item" at bounding box center [309, 283] width 74 height 15
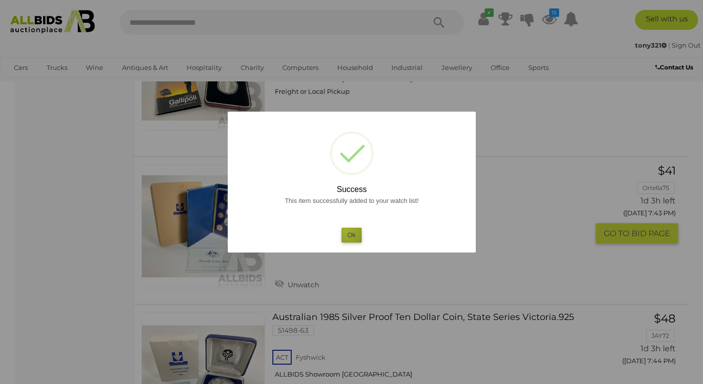
drag, startPoint x: 346, startPoint y: 229, endPoint x: 362, endPoint y: 231, distance: 15.9
click at [345, 229] on button "Ok" at bounding box center [351, 235] width 20 height 14
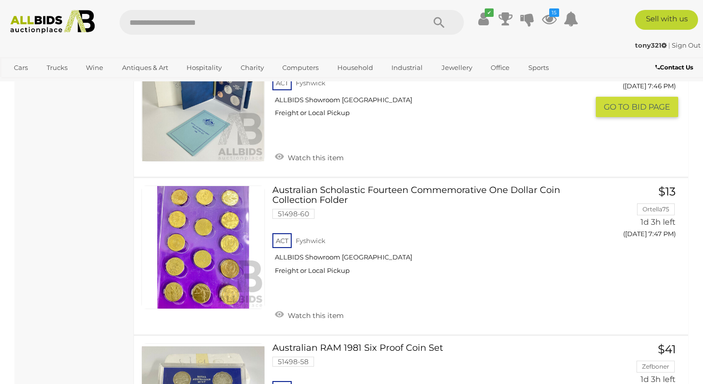
scroll to position [3038, 0]
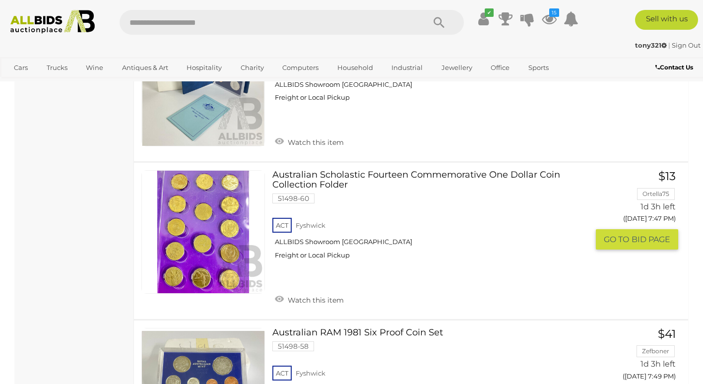
click at [436, 170] on link "Australian Scholastic Fourteen Commemorative One Dollar Coin Collection Folder …" at bounding box center [434, 218] width 309 height 97
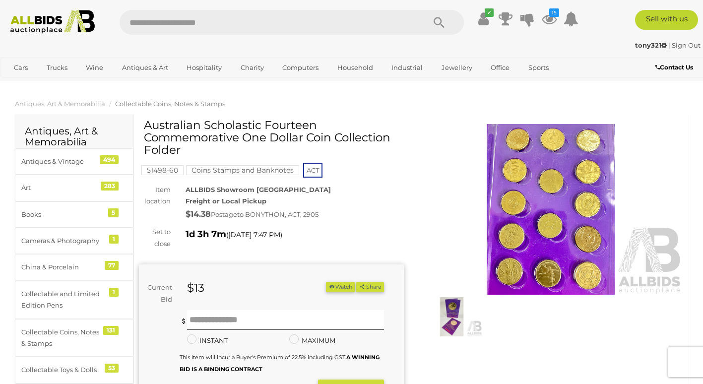
click at [554, 190] on img at bounding box center [551, 209] width 265 height 171
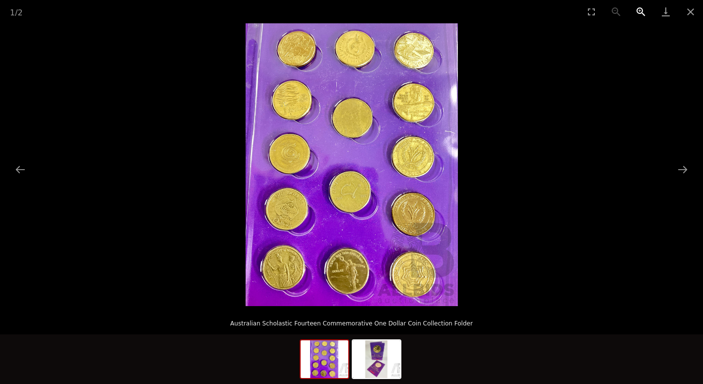
click at [639, 9] on button "Zoom in" at bounding box center [641, 11] width 25 height 23
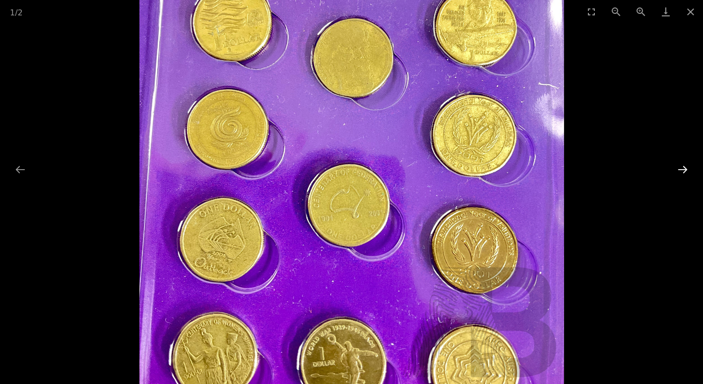
click at [676, 172] on button "Next slide" at bounding box center [682, 169] width 21 height 19
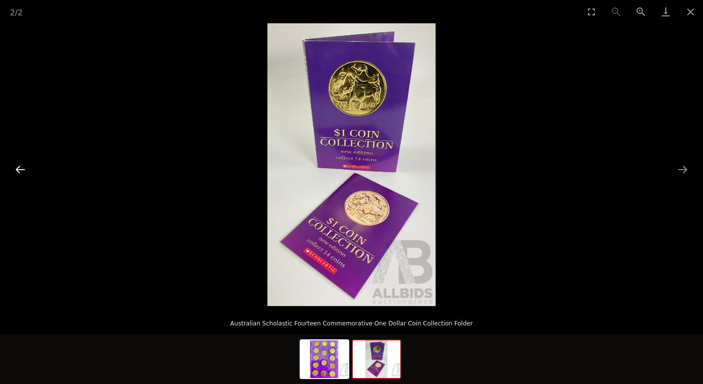
click at [17, 169] on button "Previous slide" at bounding box center [20, 169] width 21 height 19
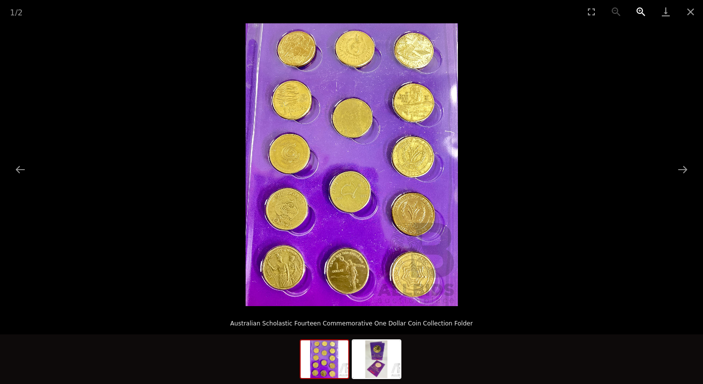
click at [637, 7] on button "Zoom in" at bounding box center [641, 11] width 25 height 23
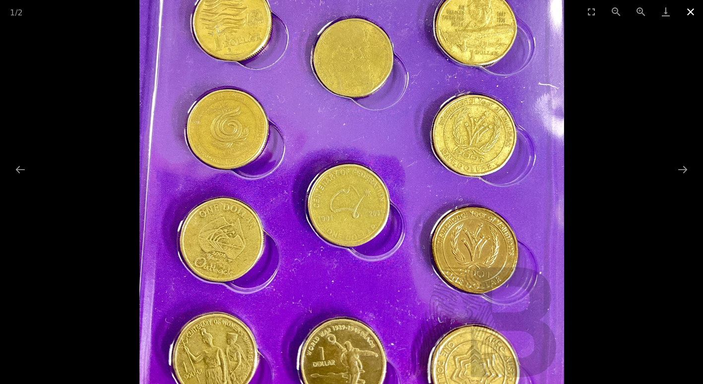
click at [694, 13] on button "Close gallery" at bounding box center [690, 11] width 25 height 23
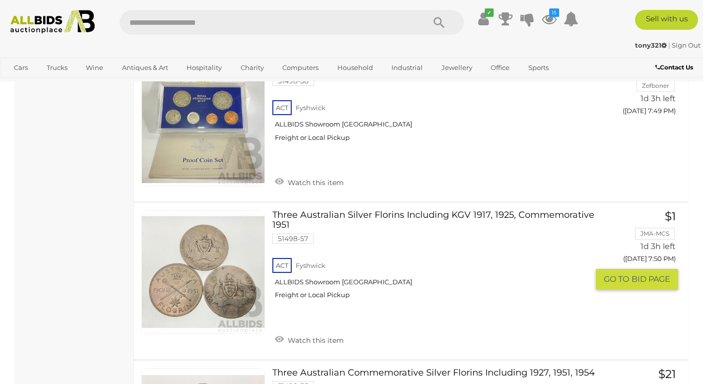
scroll to position [3349, 0]
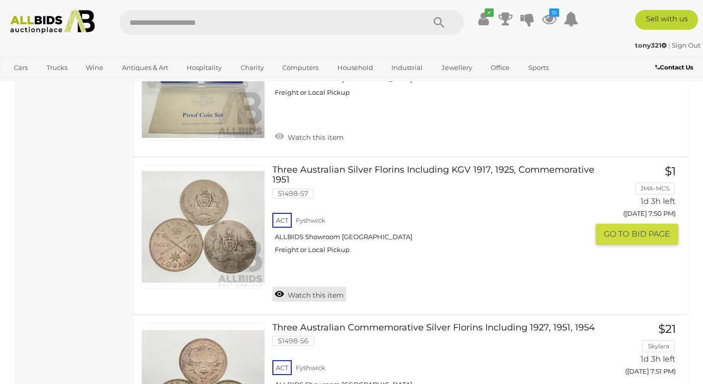
click at [277, 287] on link "Watch this item" at bounding box center [309, 294] width 74 height 15
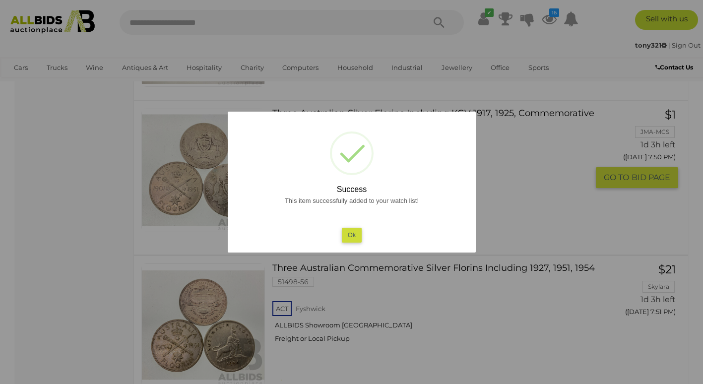
click at [348, 237] on button "Ok" at bounding box center [351, 235] width 20 height 14
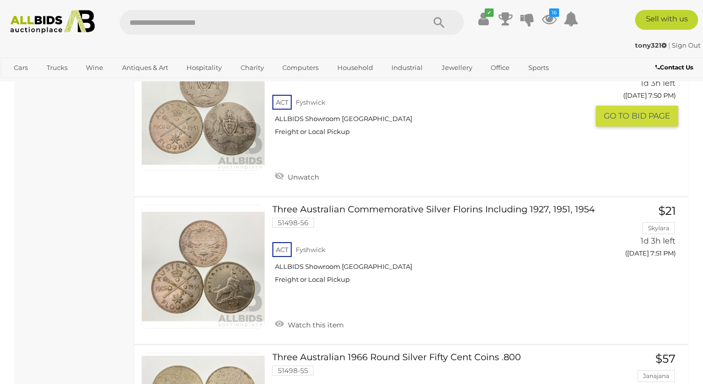
scroll to position [3497, 0]
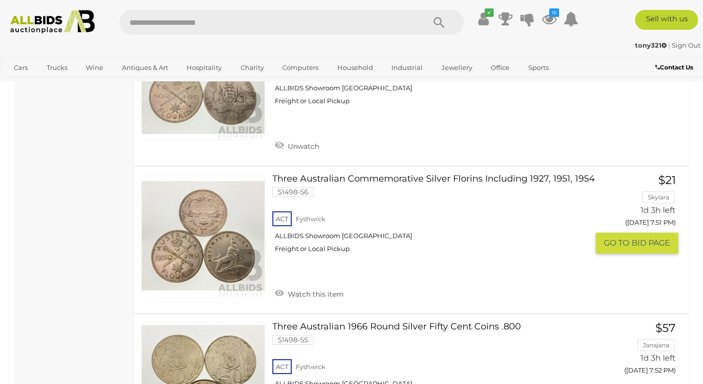
click at [454, 174] on link "Three Australian Commemorative Silver Florins Including 1927, 1951, 1954 51498-…" at bounding box center [434, 217] width 309 height 87
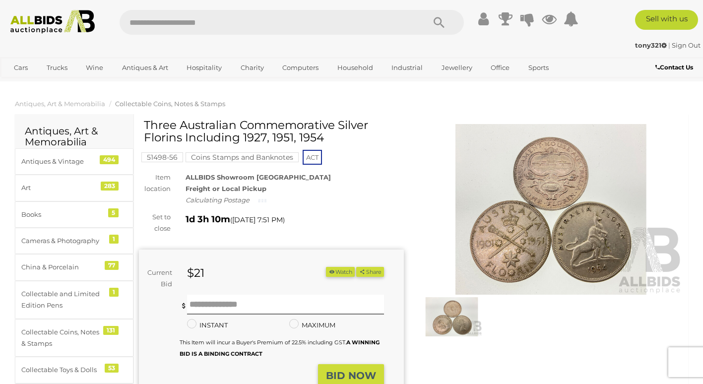
click at [536, 172] on img at bounding box center [551, 209] width 265 height 171
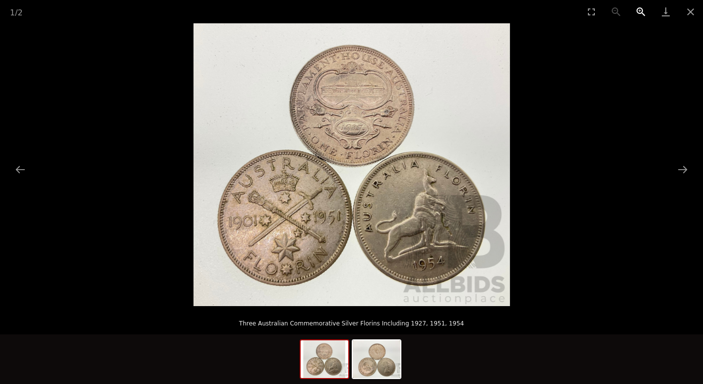
click at [640, 12] on button "Zoom in" at bounding box center [641, 11] width 25 height 23
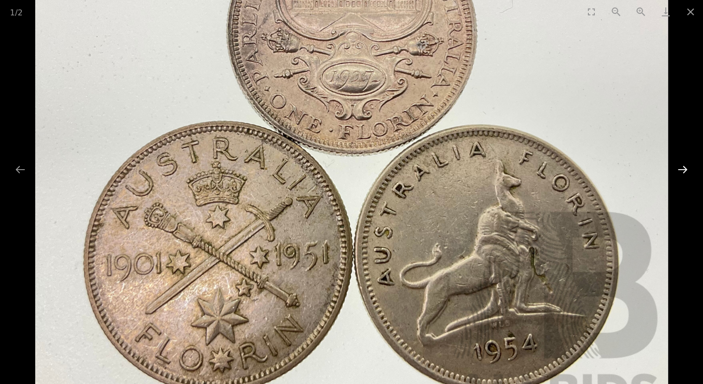
click at [678, 169] on button "Next slide" at bounding box center [682, 169] width 21 height 19
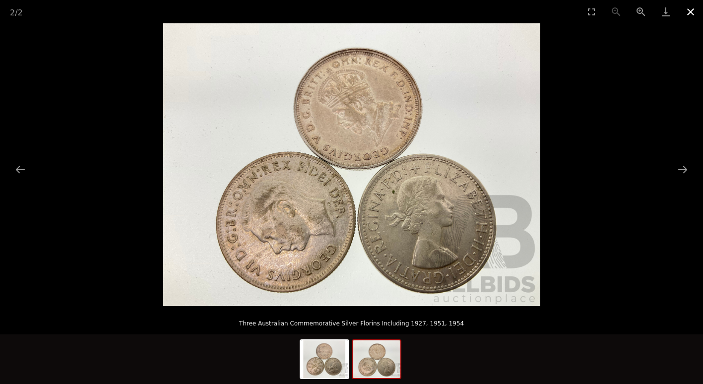
click at [694, 9] on button "Close gallery" at bounding box center [690, 11] width 25 height 23
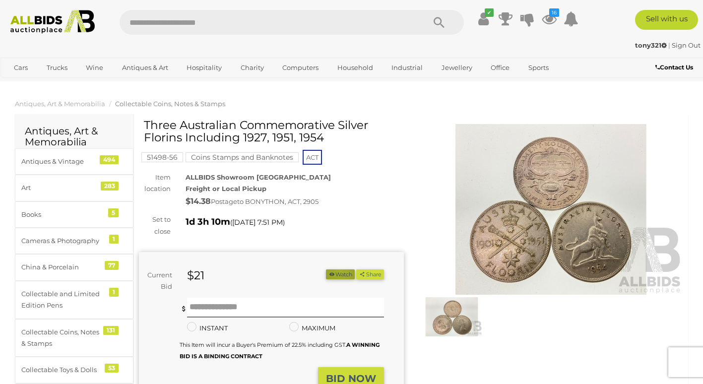
click at [336, 272] on button "Watch" at bounding box center [340, 274] width 29 height 10
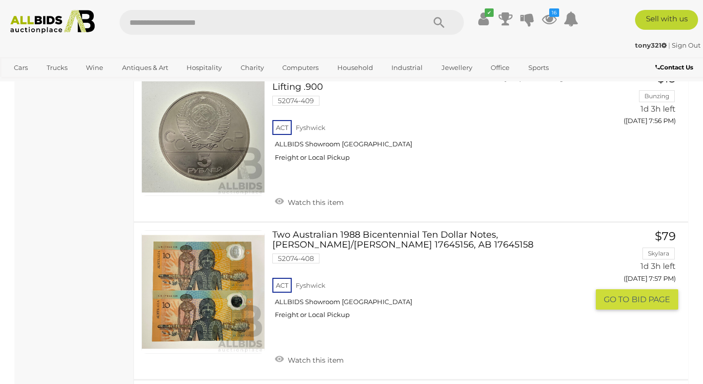
scroll to position [4357, 0]
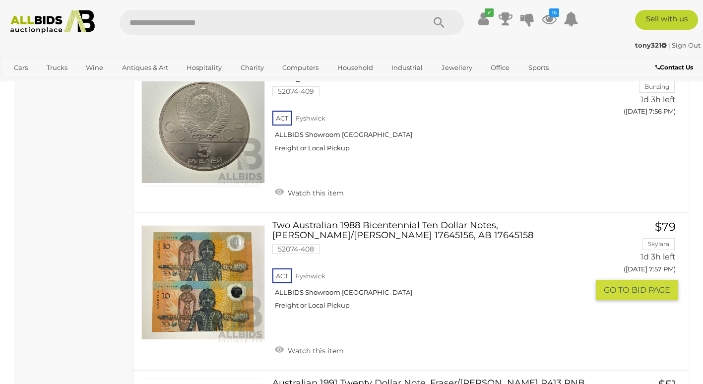
click at [417, 221] on link "Two Australian 1988 Bicentennial Ten Dollar Notes, Fraser/Johnston AB 17645156,…" at bounding box center [434, 269] width 309 height 97
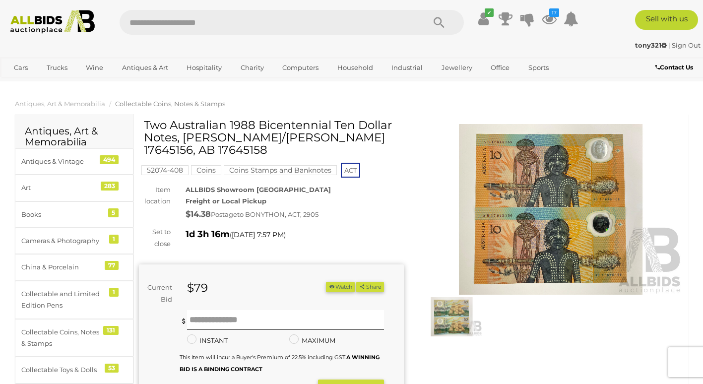
drag, startPoint x: 277, startPoint y: 137, endPoint x: 343, endPoint y: 140, distance: 66.0
click at [343, 140] on h1 "Two Australian 1988 Bicentennial Ten Dollar Notes, [PERSON_NAME]/[PERSON_NAME] …" at bounding box center [273, 138] width 258 height 38
drag, startPoint x: 343, startPoint y: 140, endPoint x: 335, endPoint y: 139, distance: 8.5
copy h1 "AB 17645156"
drag, startPoint x: 144, startPoint y: 148, endPoint x: 208, endPoint y: 149, distance: 64.0
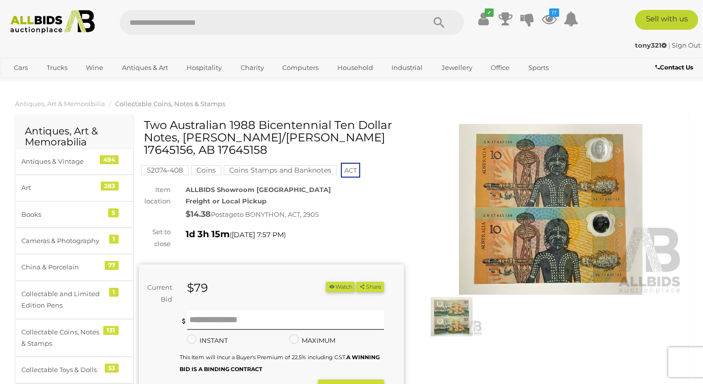
click at [208, 149] on h1 "Two Australian 1988 Bicentennial Ten Dollar Notes, [PERSON_NAME]/[PERSON_NAME] …" at bounding box center [273, 138] width 258 height 38
drag, startPoint x: 208, startPoint y: 149, endPoint x: 180, endPoint y: 147, distance: 28.4
copy h1 "17645158"
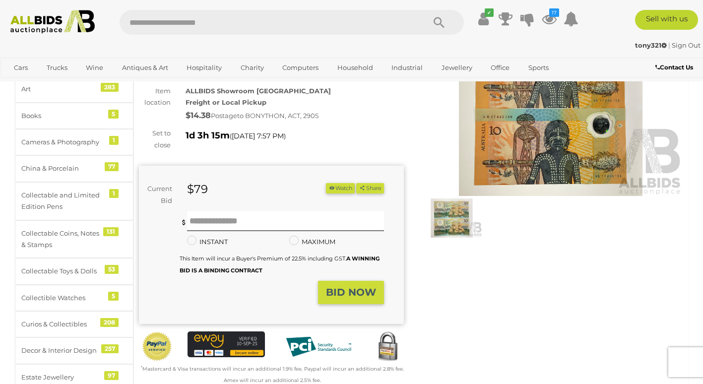
scroll to position [99, 0]
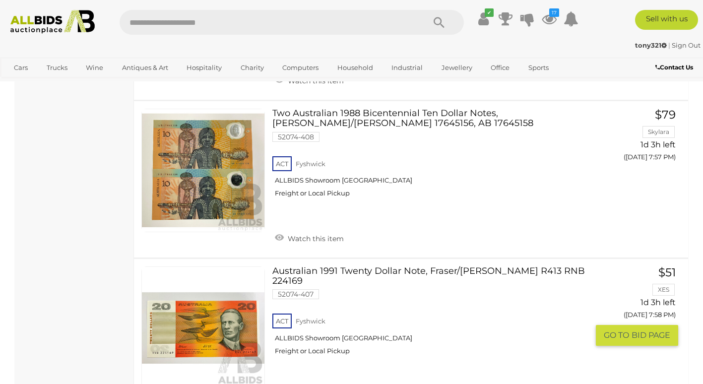
scroll to position [4471, 0]
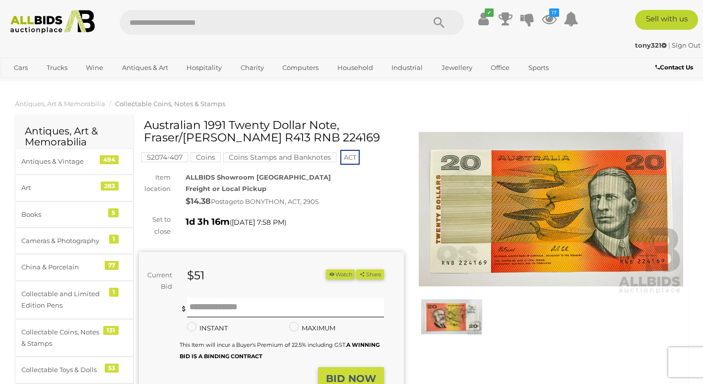
drag, startPoint x: 238, startPoint y: 138, endPoint x: 333, endPoint y: 138, distance: 94.8
click at [333, 138] on h1 "Australian 1991 Twenty Dollar Note, Fraser/[PERSON_NAME] R413 RNB 224169" at bounding box center [273, 131] width 258 height 25
drag, startPoint x: 333, startPoint y: 138, endPoint x: 295, endPoint y: 138, distance: 38.2
copy h1 "RNB 224169"
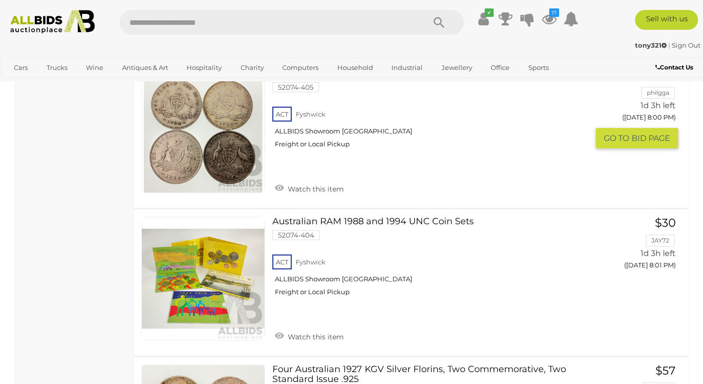
scroll to position [4826, 0]
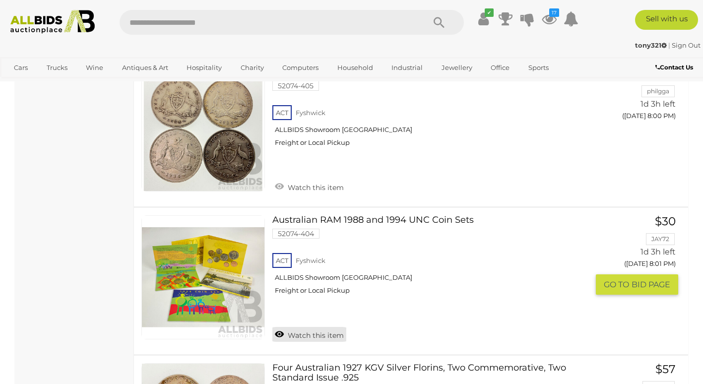
click at [280, 327] on link "Watch this item" at bounding box center [309, 334] width 74 height 15
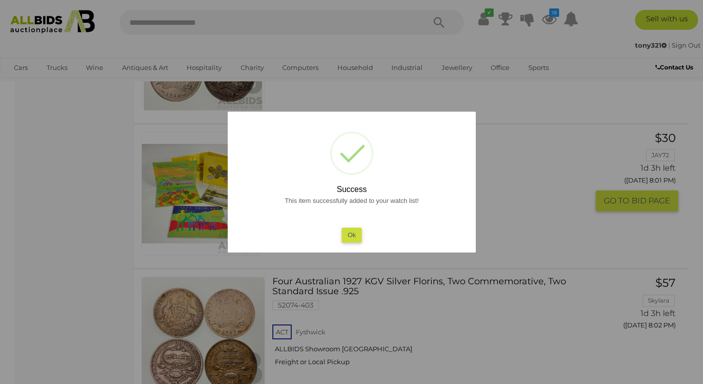
click at [353, 236] on button "Ok" at bounding box center [351, 235] width 20 height 14
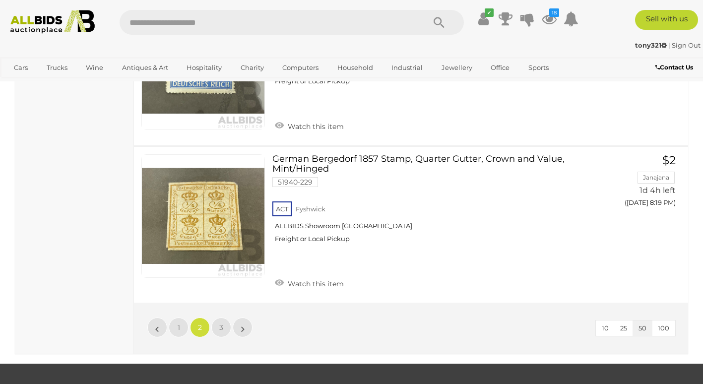
scroll to position [7754, 0]
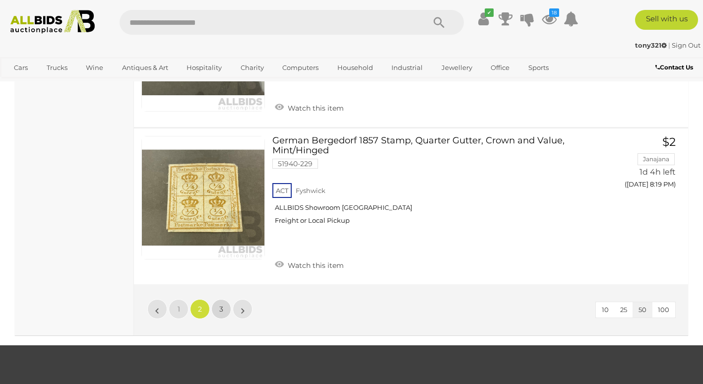
click at [222, 305] on span "3" at bounding box center [221, 309] width 4 height 9
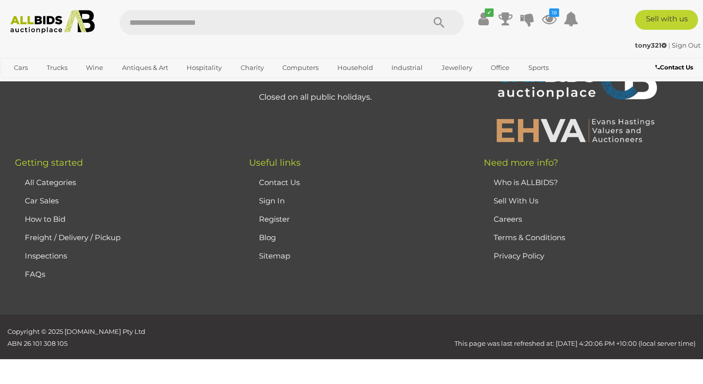
scroll to position [133, 0]
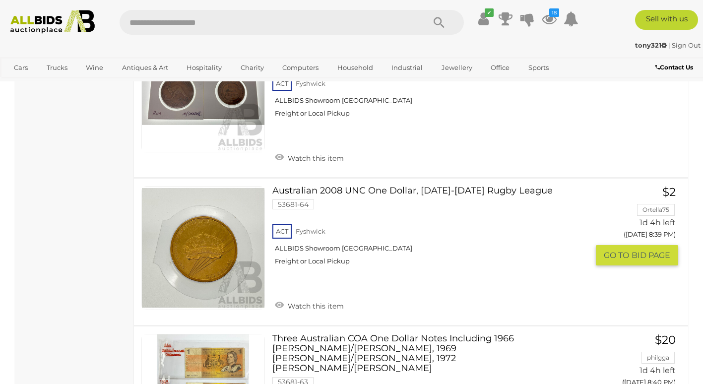
scroll to position [2962, 0]
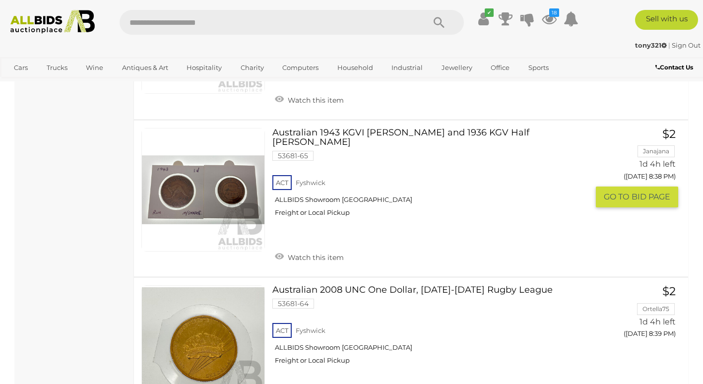
click at [411, 128] on link "Australian 1943 KGVI [PERSON_NAME] and 1936 KGV Half [PERSON_NAME] 53681-65 ACT…" at bounding box center [434, 176] width 309 height 97
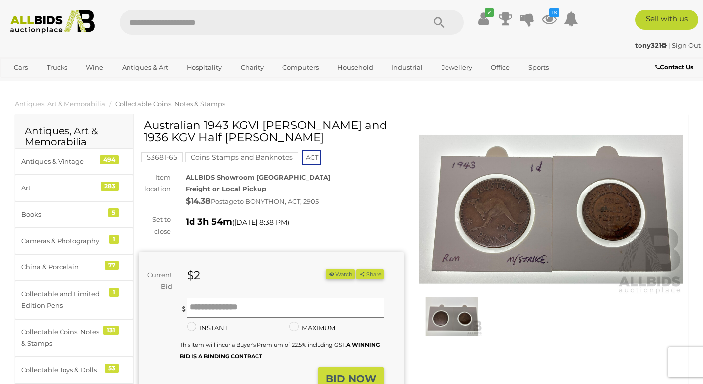
click at [607, 198] on img at bounding box center [551, 209] width 265 height 171
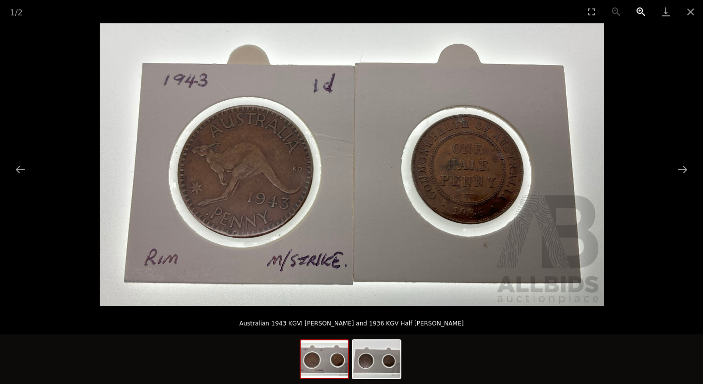
click at [642, 10] on button "Zoom in" at bounding box center [641, 11] width 25 height 23
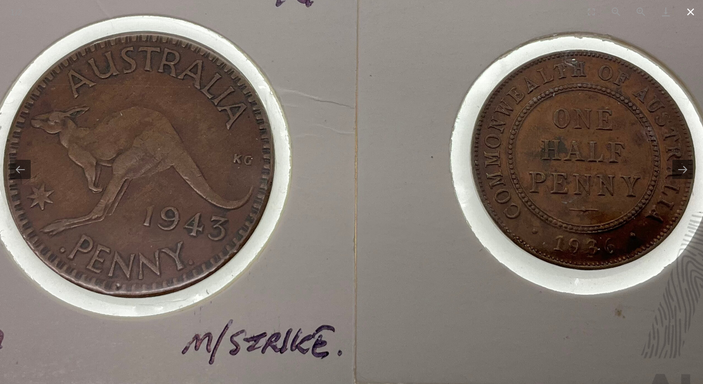
click at [687, 14] on button "Close gallery" at bounding box center [690, 11] width 25 height 23
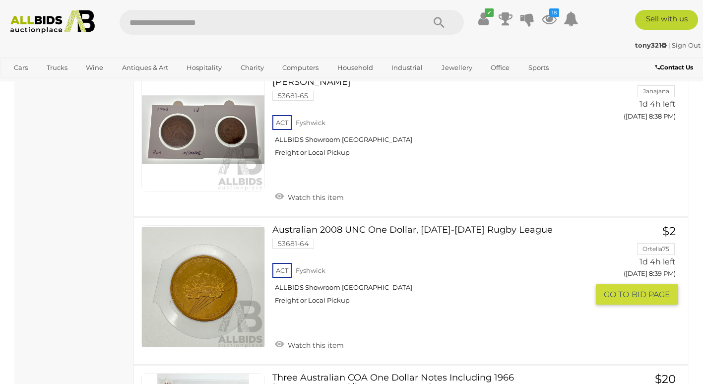
scroll to position [3032, 0]
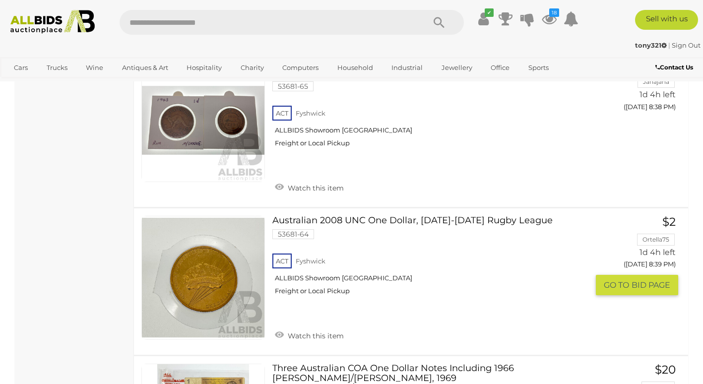
click at [443, 216] on link "Australian 2008 UNC One Dollar, 1908-2008 Rugby League 53681-64 ACT Fyshwick" at bounding box center [434, 259] width 309 height 87
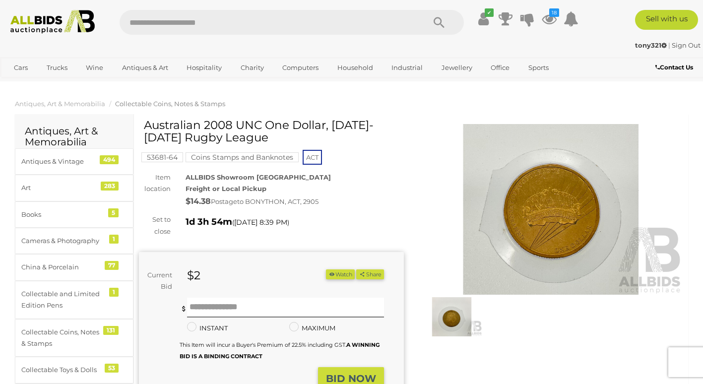
click at [546, 195] on img at bounding box center [551, 209] width 265 height 171
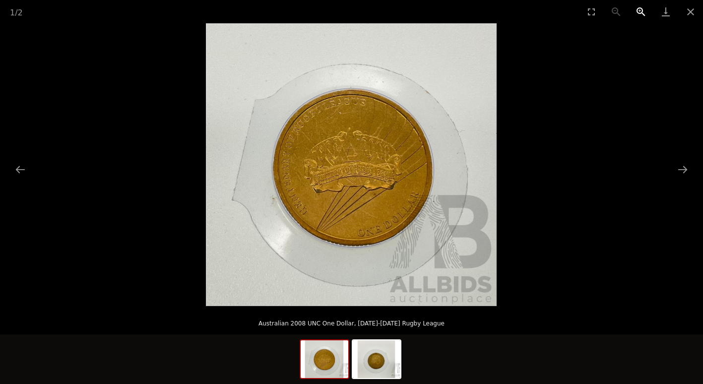
click at [642, 10] on button "Zoom in" at bounding box center [641, 11] width 25 height 23
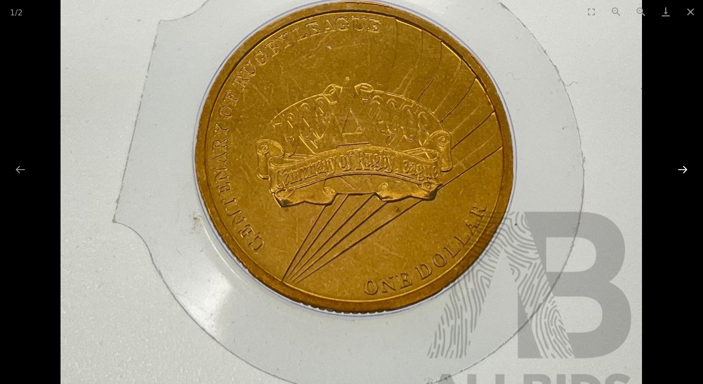
click at [685, 167] on button "Next slide" at bounding box center [682, 169] width 21 height 19
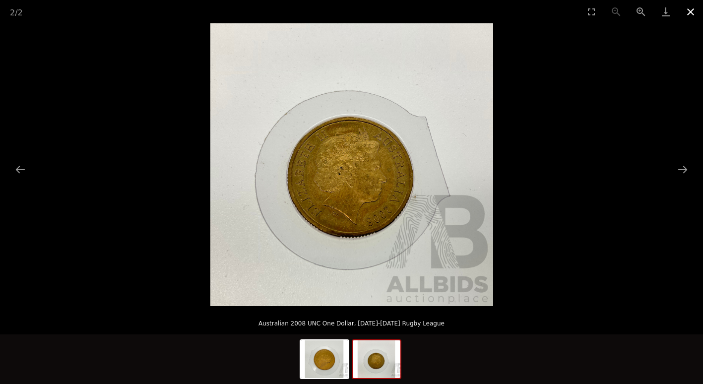
click at [694, 13] on button "Close gallery" at bounding box center [690, 11] width 25 height 23
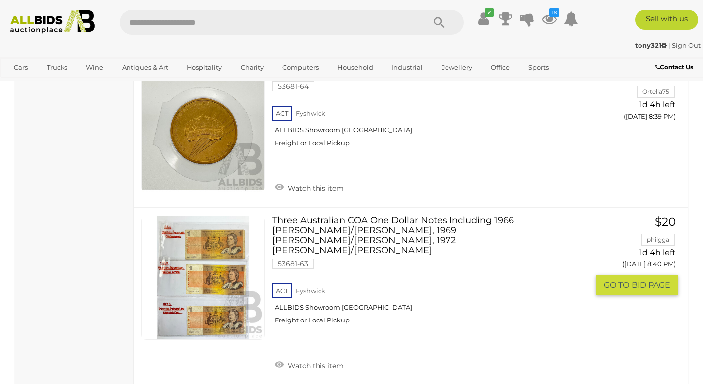
scroll to position [3130, 0]
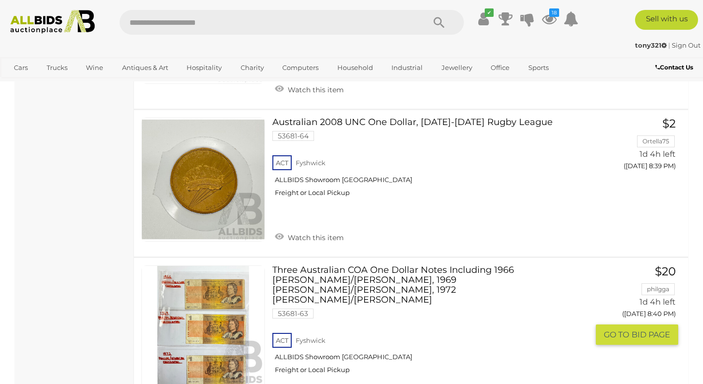
click at [415, 265] on link "Three Australian COA One Dollar Notes Including 1966 [PERSON_NAME]/[PERSON_NAME…" at bounding box center [434, 323] width 309 height 116
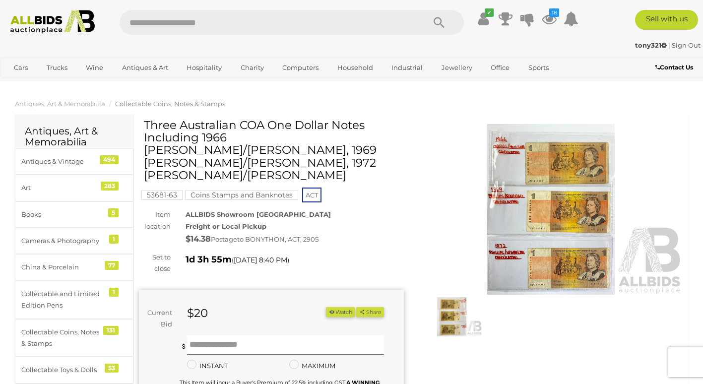
click at [543, 178] on img at bounding box center [551, 209] width 265 height 171
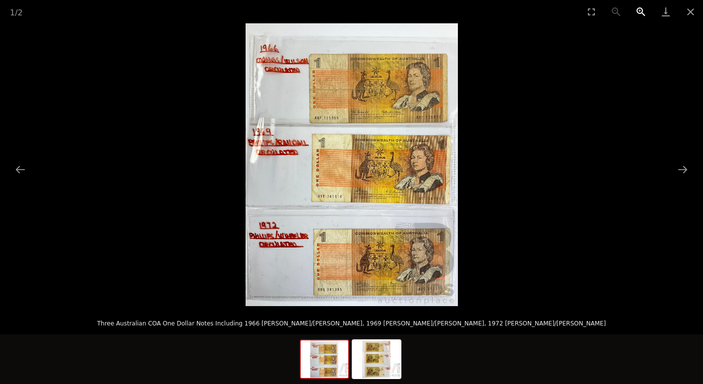
click at [642, 9] on button "Zoom in" at bounding box center [641, 11] width 25 height 23
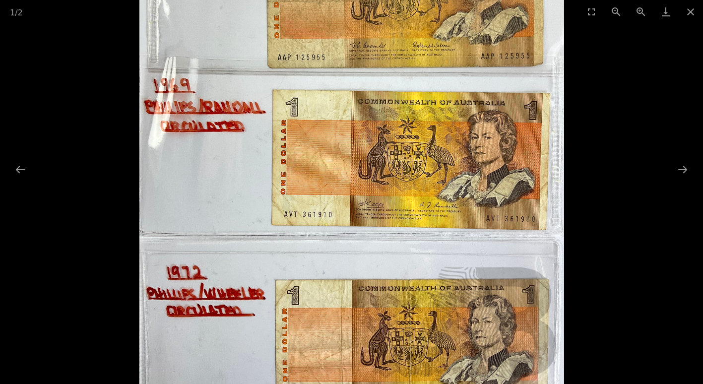
scroll to position [99, 0]
click at [615, 11] on button "Zoom out" at bounding box center [616, 11] width 25 height 23
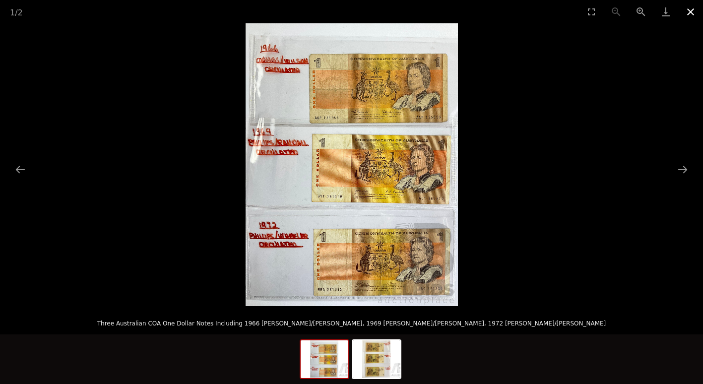
click at [683, 15] on button "Close gallery" at bounding box center [690, 11] width 25 height 23
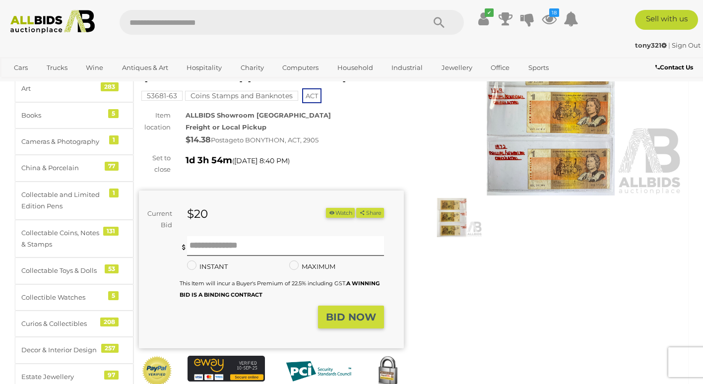
scroll to position [0, 0]
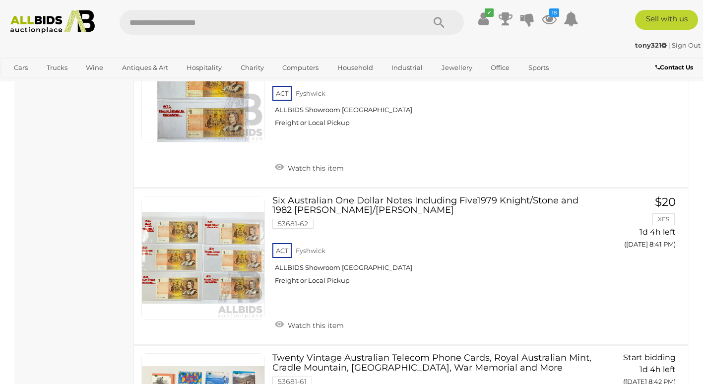
scroll to position [3278, 0]
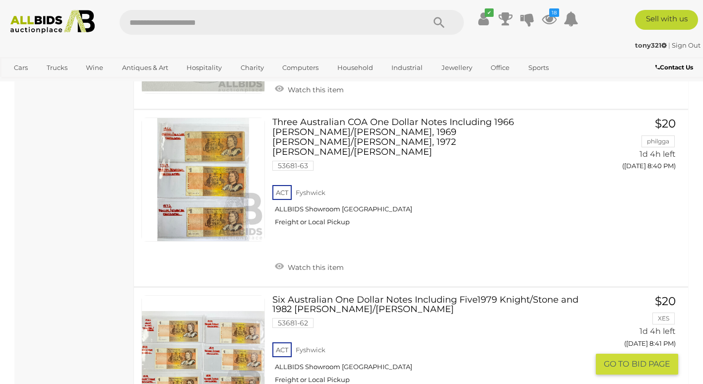
click at [396, 295] on link "Six Australian One Dollar Notes Including Five1979 Knight/Stone and 1982 [PERSO…" at bounding box center [434, 343] width 309 height 97
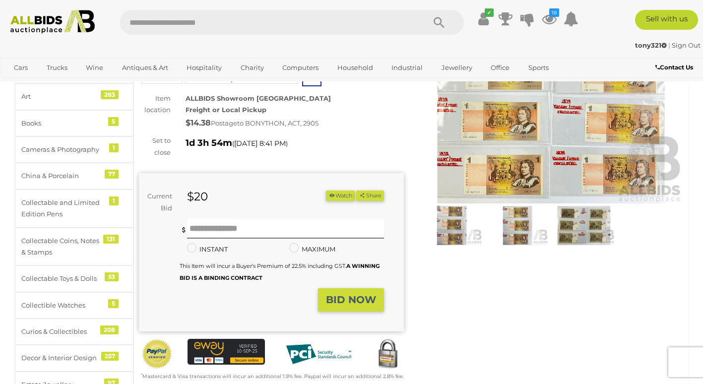
scroll to position [50, 0]
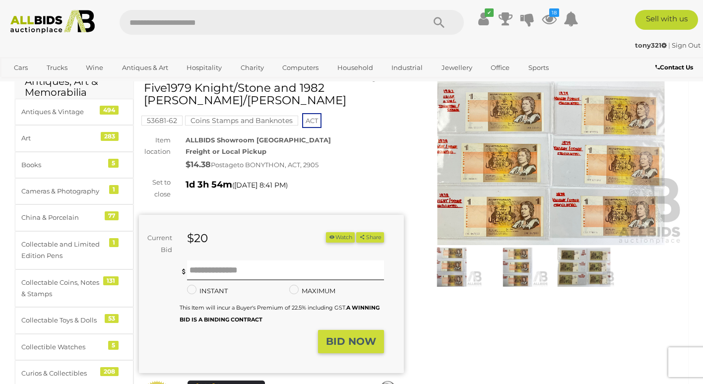
click at [508, 161] on img at bounding box center [551, 159] width 265 height 171
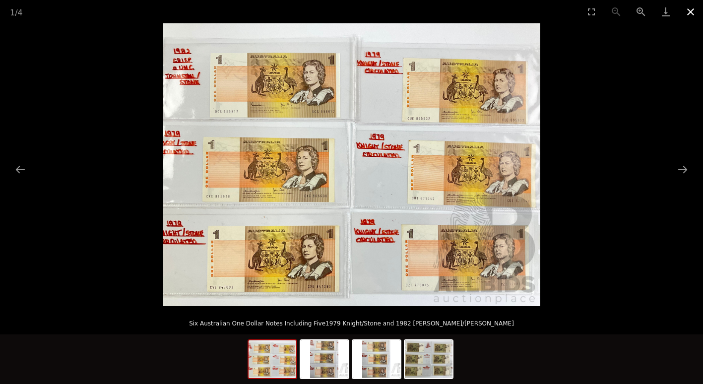
click at [689, 7] on button "Close gallery" at bounding box center [690, 11] width 25 height 23
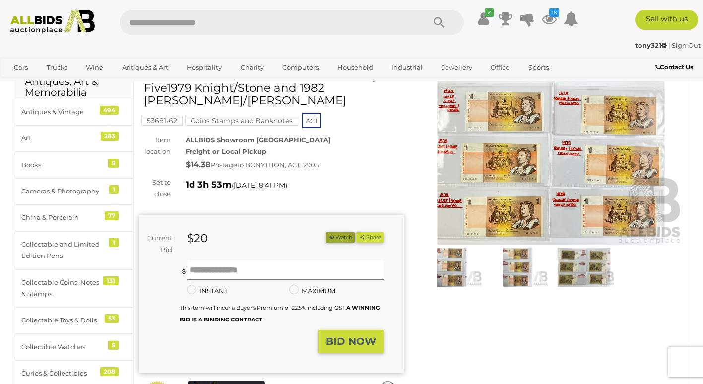
click at [334, 235] on button "Watch" at bounding box center [340, 237] width 29 height 10
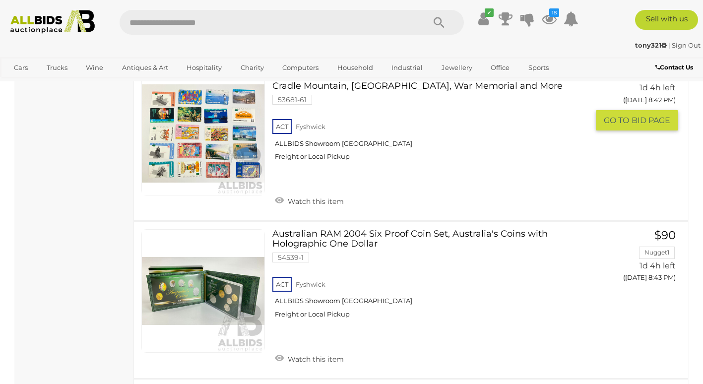
scroll to position [3684, 0]
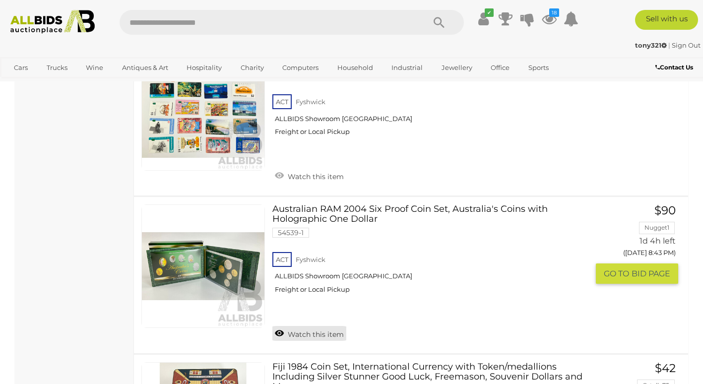
click at [282, 326] on link "Watch this item" at bounding box center [309, 333] width 74 height 15
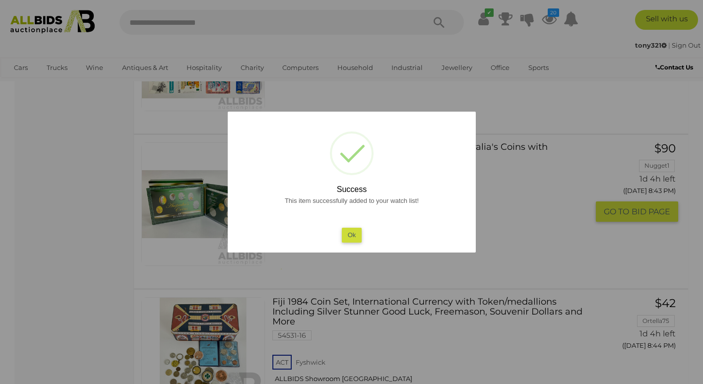
click at [357, 234] on button "Ok" at bounding box center [351, 235] width 20 height 14
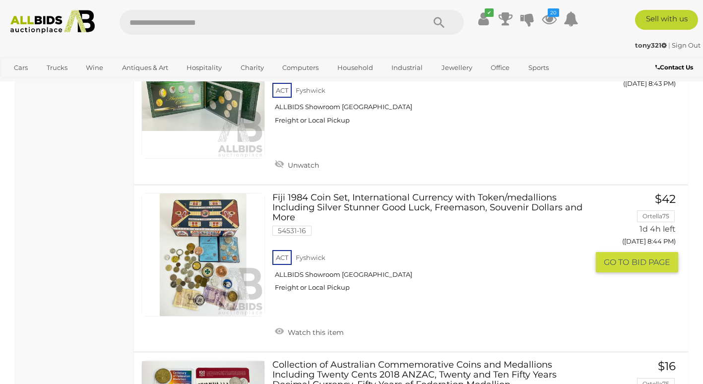
scroll to position [3882, 0]
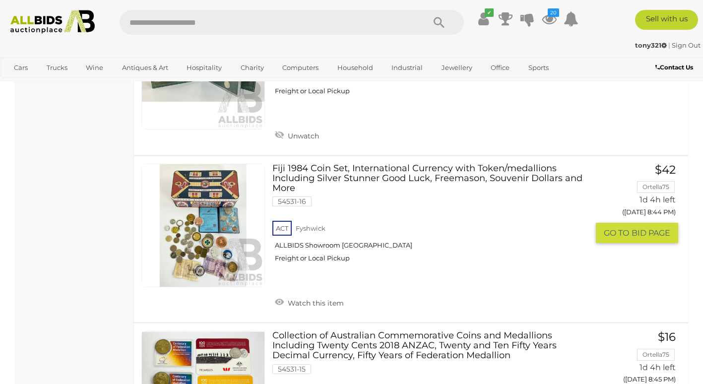
click at [424, 164] on link "Fiji 1984 Coin Set, International Currency with Token/medallions Including Silv…" at bounding box center [434, 217] width 309 height 107
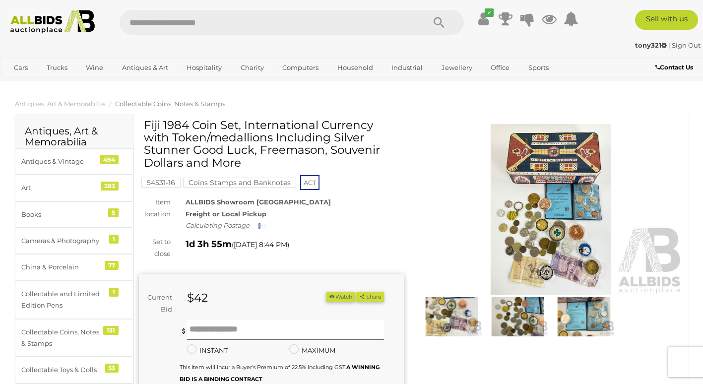
click at [548, 175] on img at bounding box center [551, 209] width 265 height 171
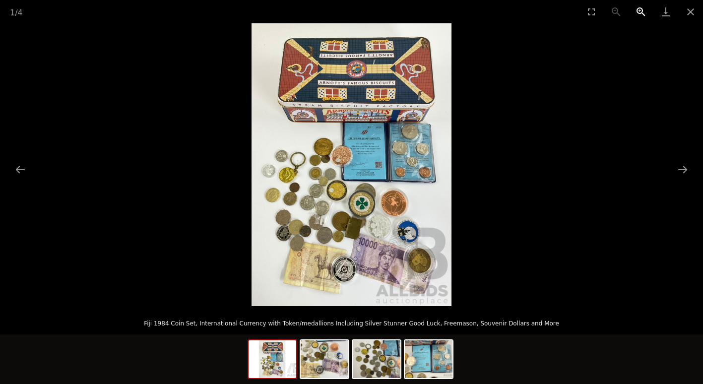
click at [641, 10] on button "Zoom in" at bounding box center [641, 11] width 25 height 23
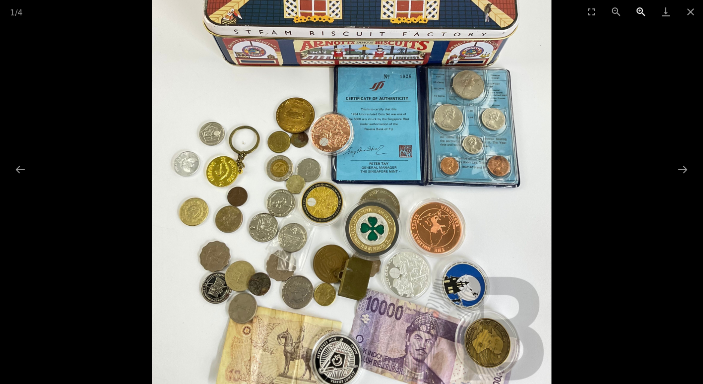
click at [641, 10] on button "Zoom in" at bounding box center [641, 11] width 25 height 23
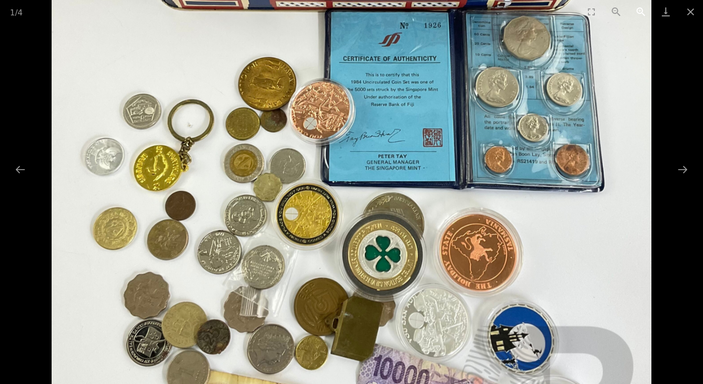
click at [641, 10] on button "Zoom in" at bounding box center [641, 11] width 25 height 23
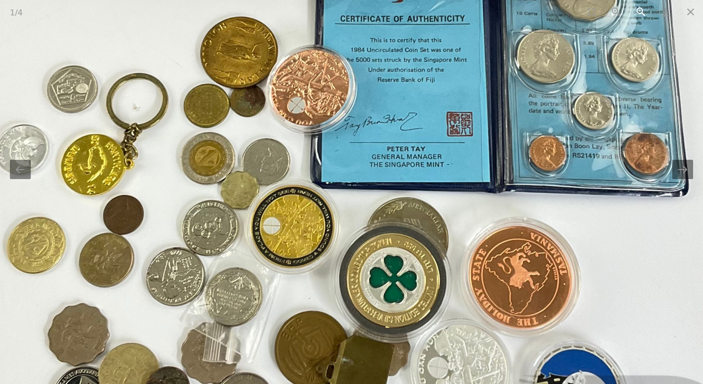
click at [641, 10] on button "Zoom in" at bounding box center [641, 11] width 25 height 23
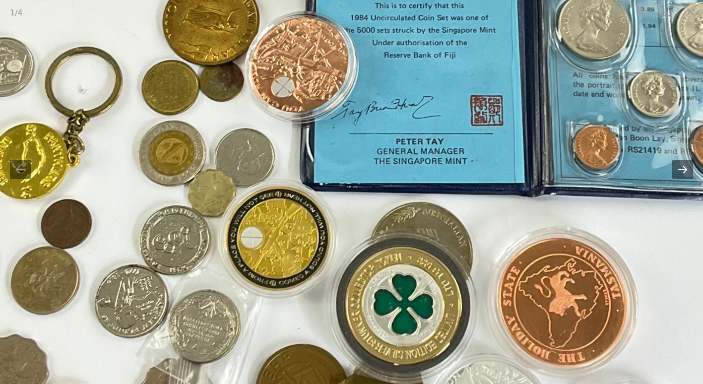
click at [690, 176] on button "Next slide" at bounding box center [682, 169] width 21 height 19
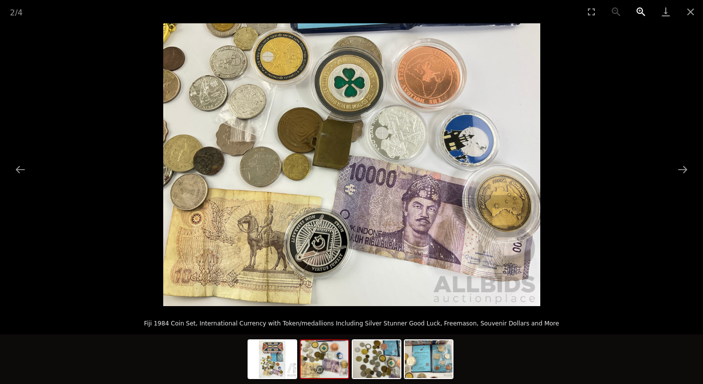
click at [638, 11] on button "Zoom in" at bounding box center [641, 11] width 25 height 23
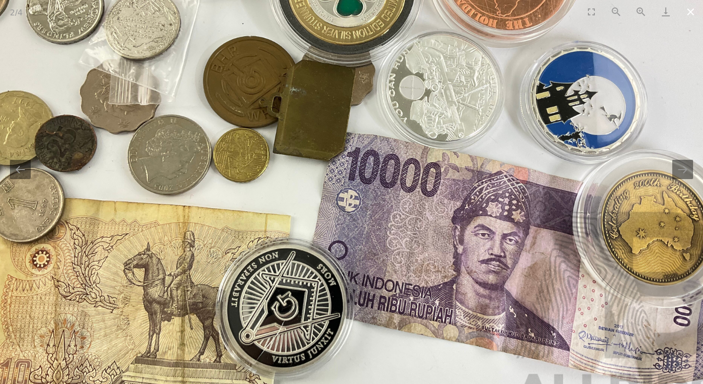
click at [688, 7] on button "Close gallery" at bounding box center [690, 11] width 25 height 23
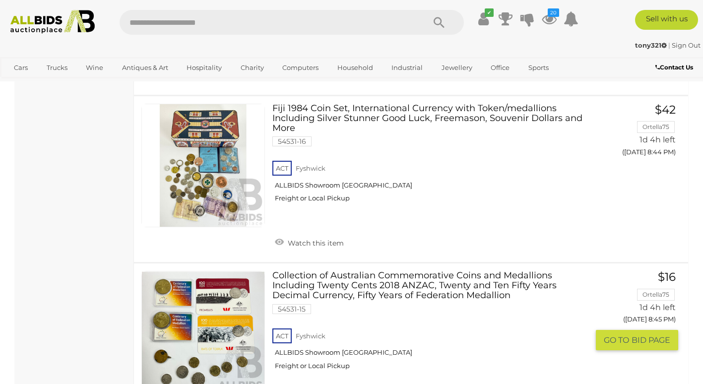
scroll to position [4008, 0]
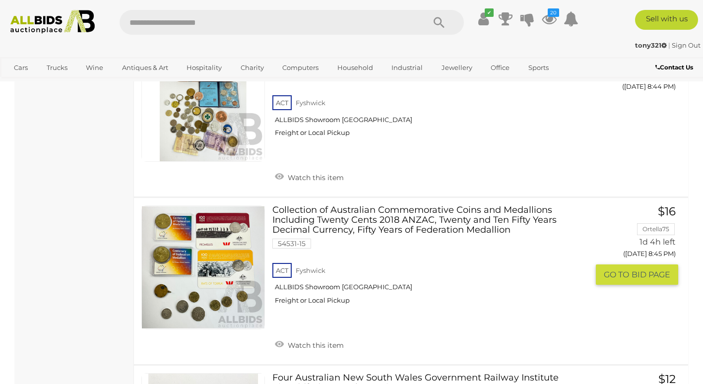
click at [421, 205] on link "Collection of Australian Commemorative Coins and Medallions Including Twenty Ce…" at bounding box center [434, 258] width 309 height 107
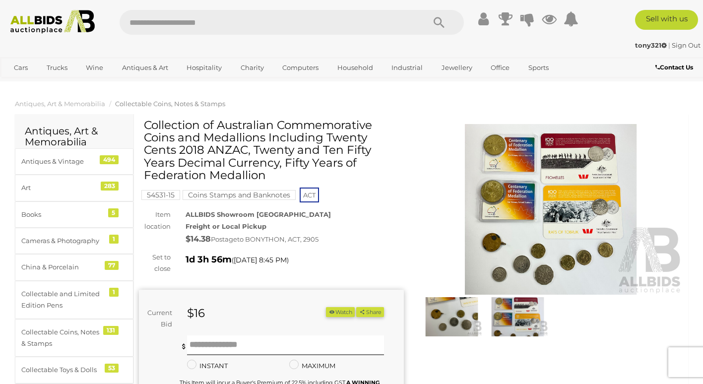
click at [568, 167] on img at bounding box center [551, 209] width 265 height 171
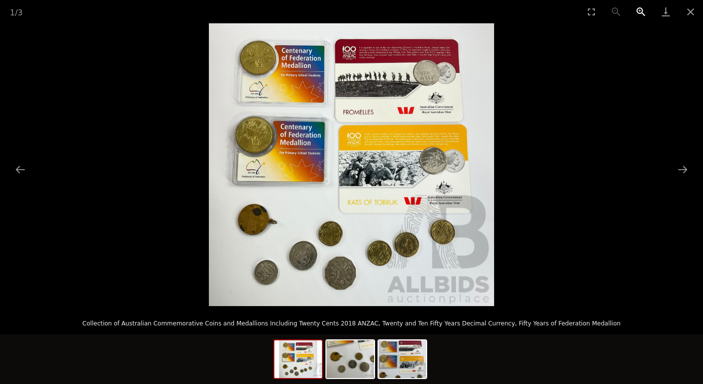
click at [639, 9] on button "Zoom in" at bounding box center [641, 11] width 25 height 23
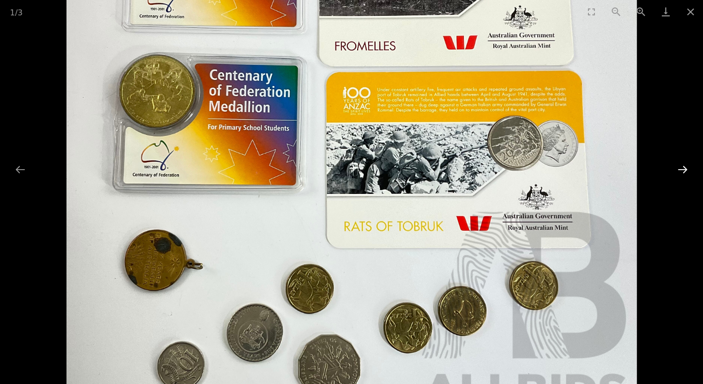
click at [685, 168] on button "Next slide" at bounding box center [682, 169] width 21 height 19
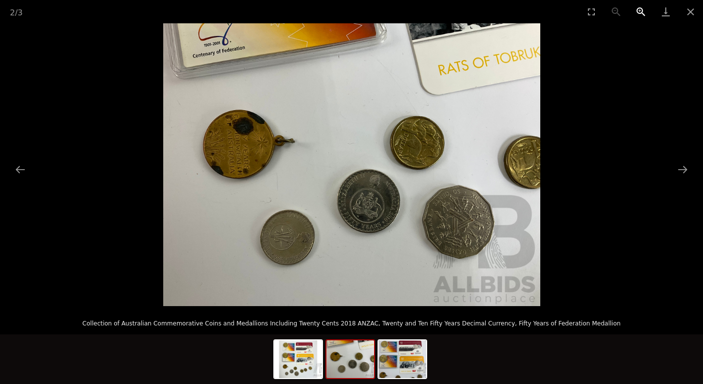
click at [639, 12] on button "Zoom in" at bounding box center [641, 11] width 25 height 23
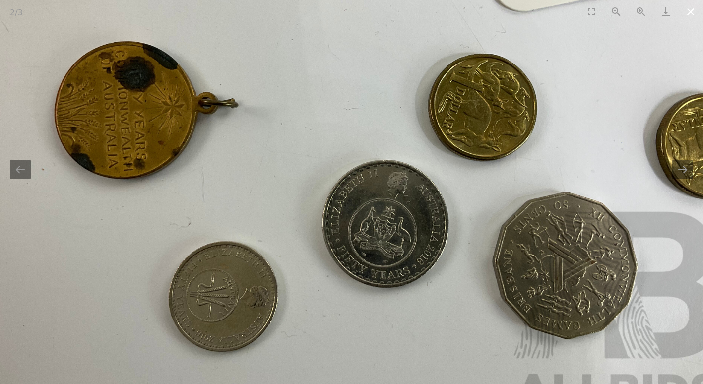
click at [695, 5] on button "Close gallery" at bounding box center [690, 11] width 25 height 23
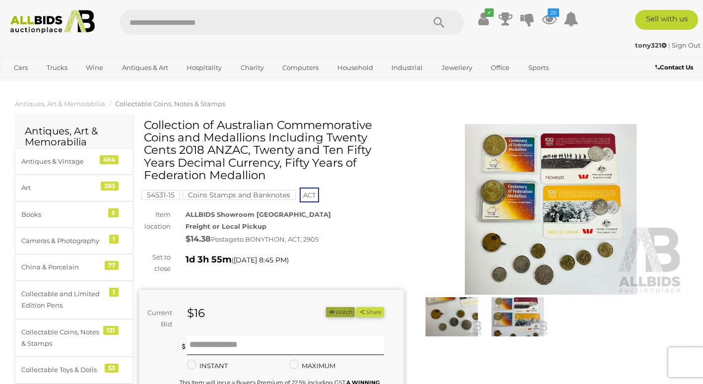
click at [335, 310] on button "Watch" at bounding box center [340, 312] width 29 height 10
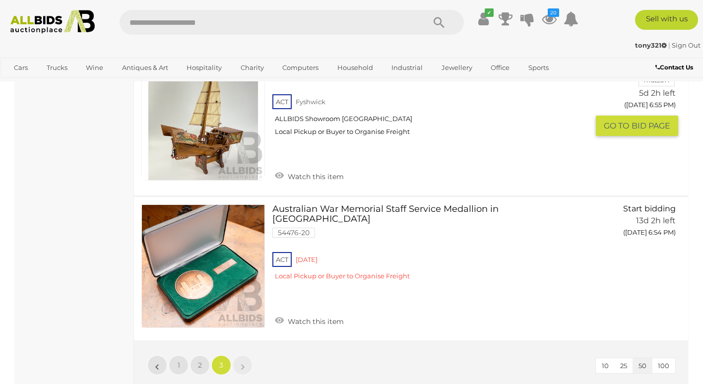
scroll to position [4820, 0]
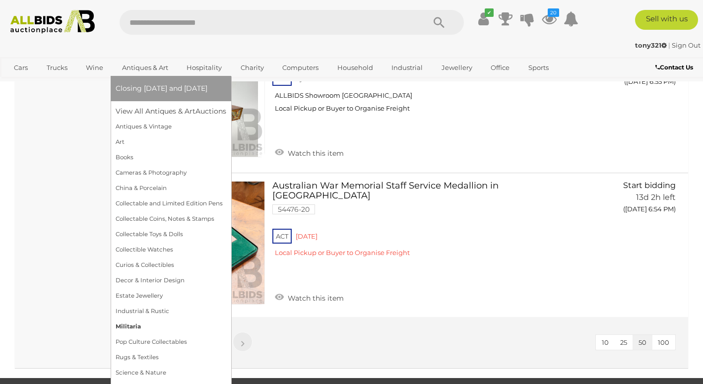
click at [134, 328] on link "Militaria" at bounding box center [171, 326] width 111 height 15
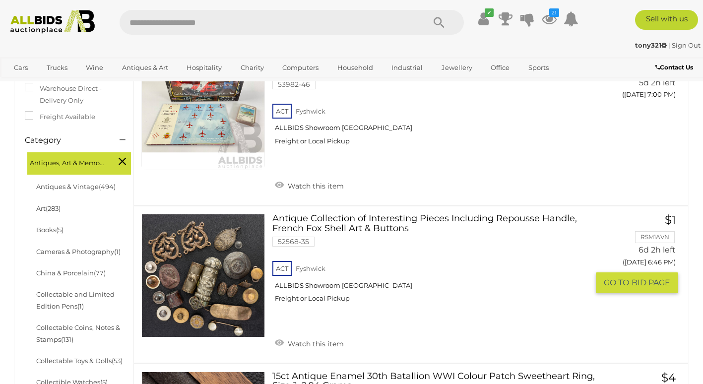
scroll to position [99, 0]
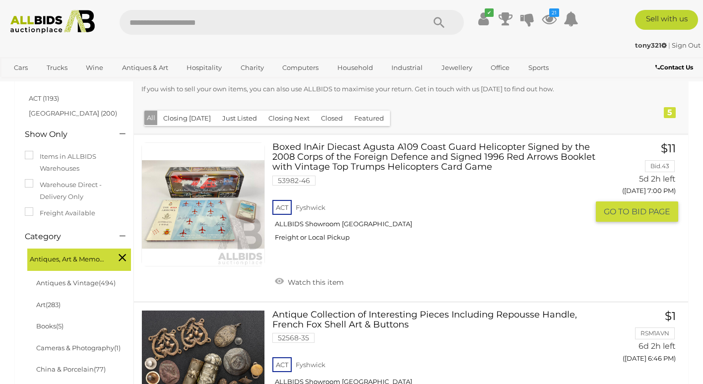
click at [440, 153] on link "Boxed InAir Diecast Agusta A109 Coast Guard Helicopter Signed by the 2008 Corps…" at bounding box center [434, 195] width 309 height 107
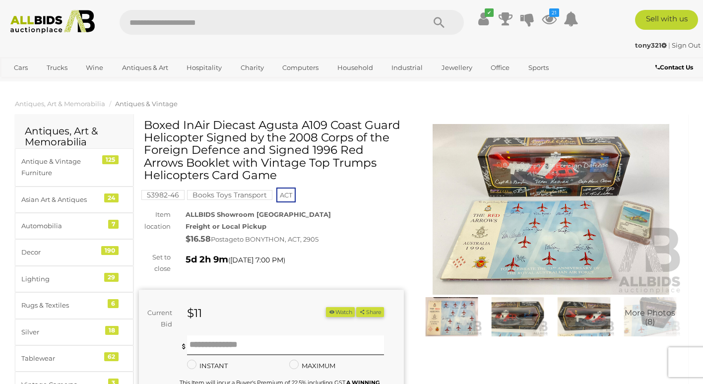
click at [532, 218] on img at bounding box center [551, 209] width 265 height 171
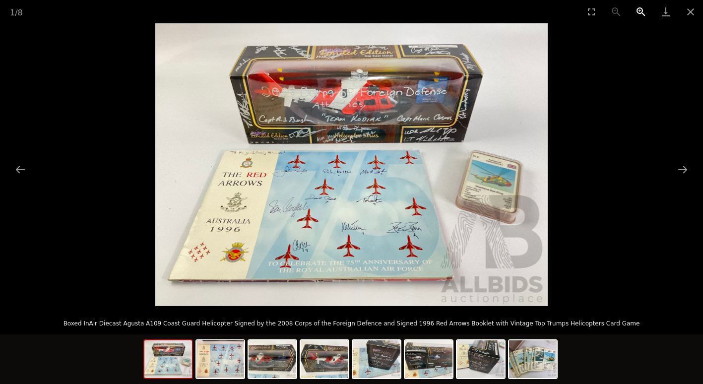
click at [638, 7] on button "Zoom in" at bounding box center [641, 11] width 25 height 23
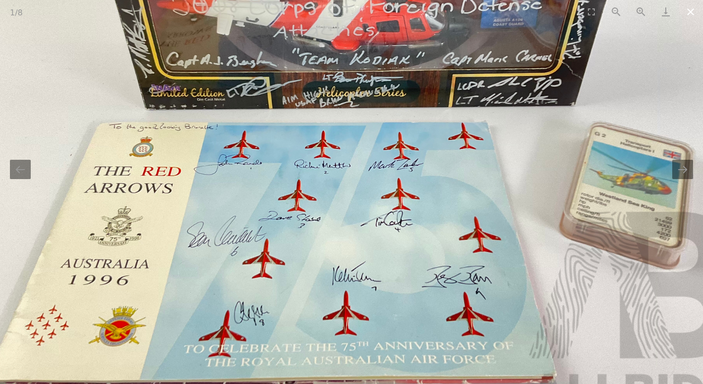
click at [688, 9] on button "Close gallery" at bounding box center [690, 11] width 25 height 23
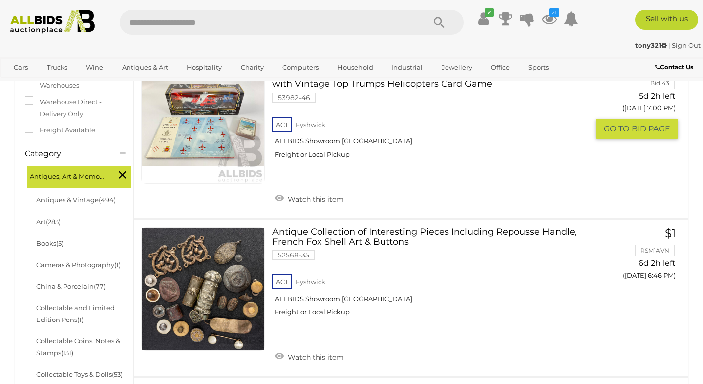
scroll to position [281, 0]
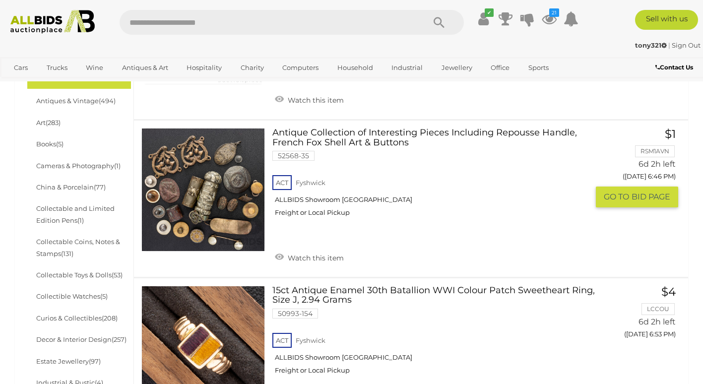
click at [388, 136] on link "Antique Collection of Interesting Pieces Including Repousse Handle, French Fox …" at bounding box center [434, 176] width 309 height 97
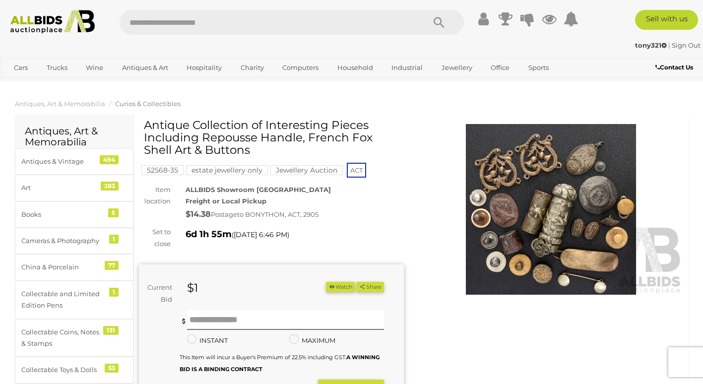
click at [541, 174] on img at bounding box center [551, 209] width 265 height 171
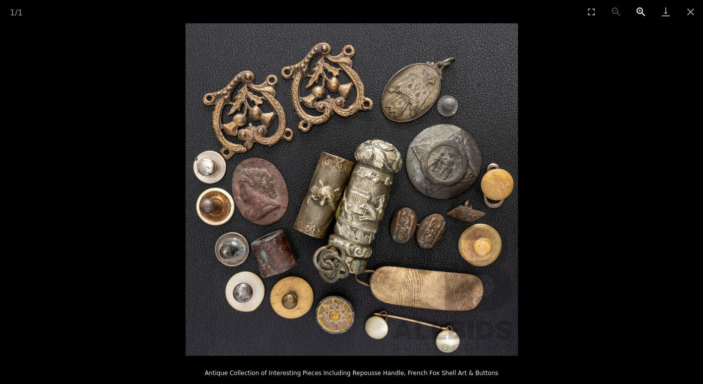
click at [638, 8] on button "Zoom in" at bounding box center [641, 11] width 25 height 23
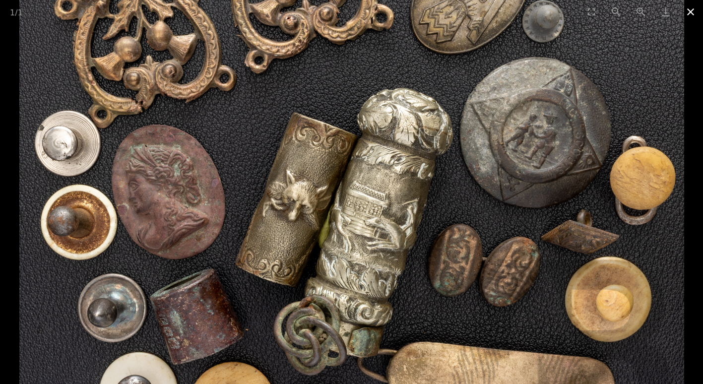
click at [688, 16] on button "Close gallery" at bounding box center [690, 11] width 25 height 23
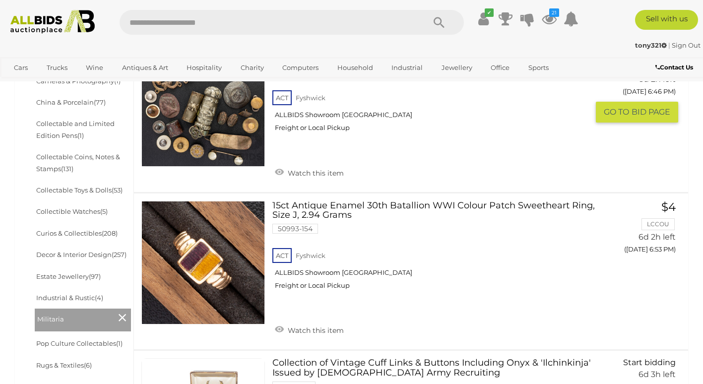
scroll to position [399, 0]
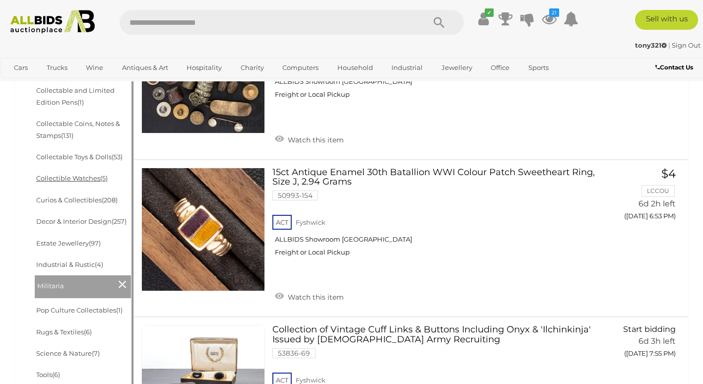
click at [75, 175] on link "Collectible Watches (5)" at bounding box center [71, 178] width 71 height 8
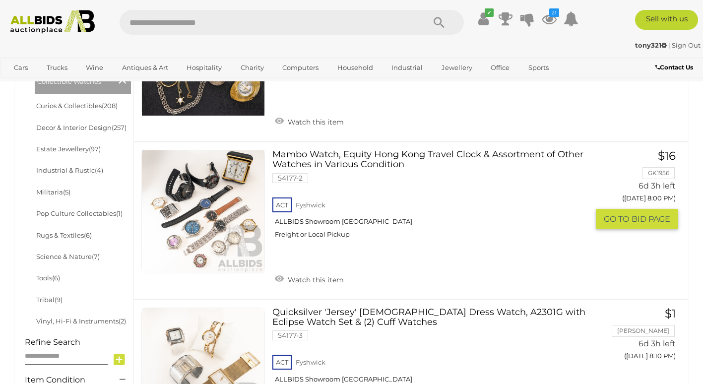
scroll to position [447, 0]
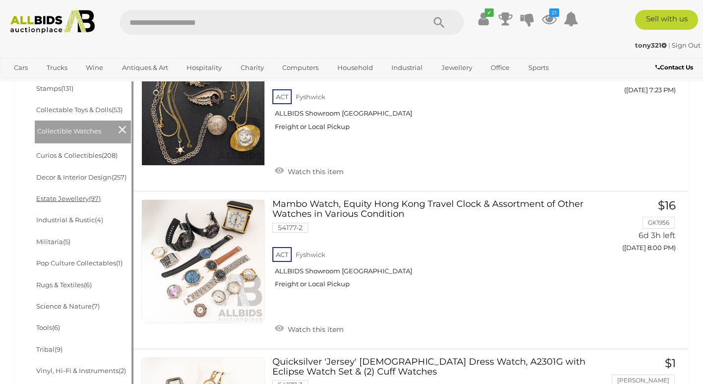
click at [79, 200] on link "Estate Jewellery (97)" at bounding box center [68, 199] width 65 height 8
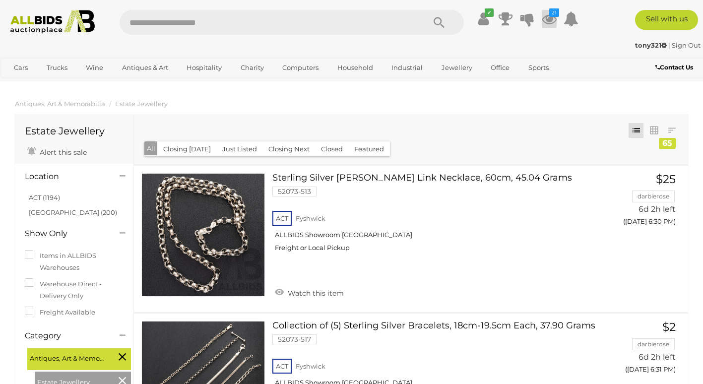
click at [553, 19] on icon at bounding box center [549, 19] width 15 height 18
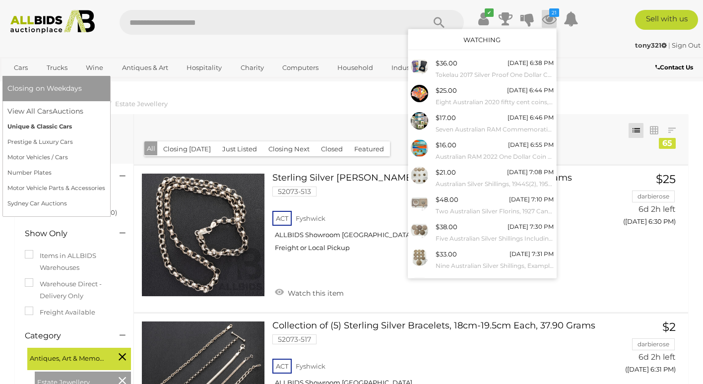
click at [29, 123] on link "Unique & Classic Cars" at bounding box center [56, 126] width 98 height 15
